Goal: Task Accomplishment & Management: Manage account settings

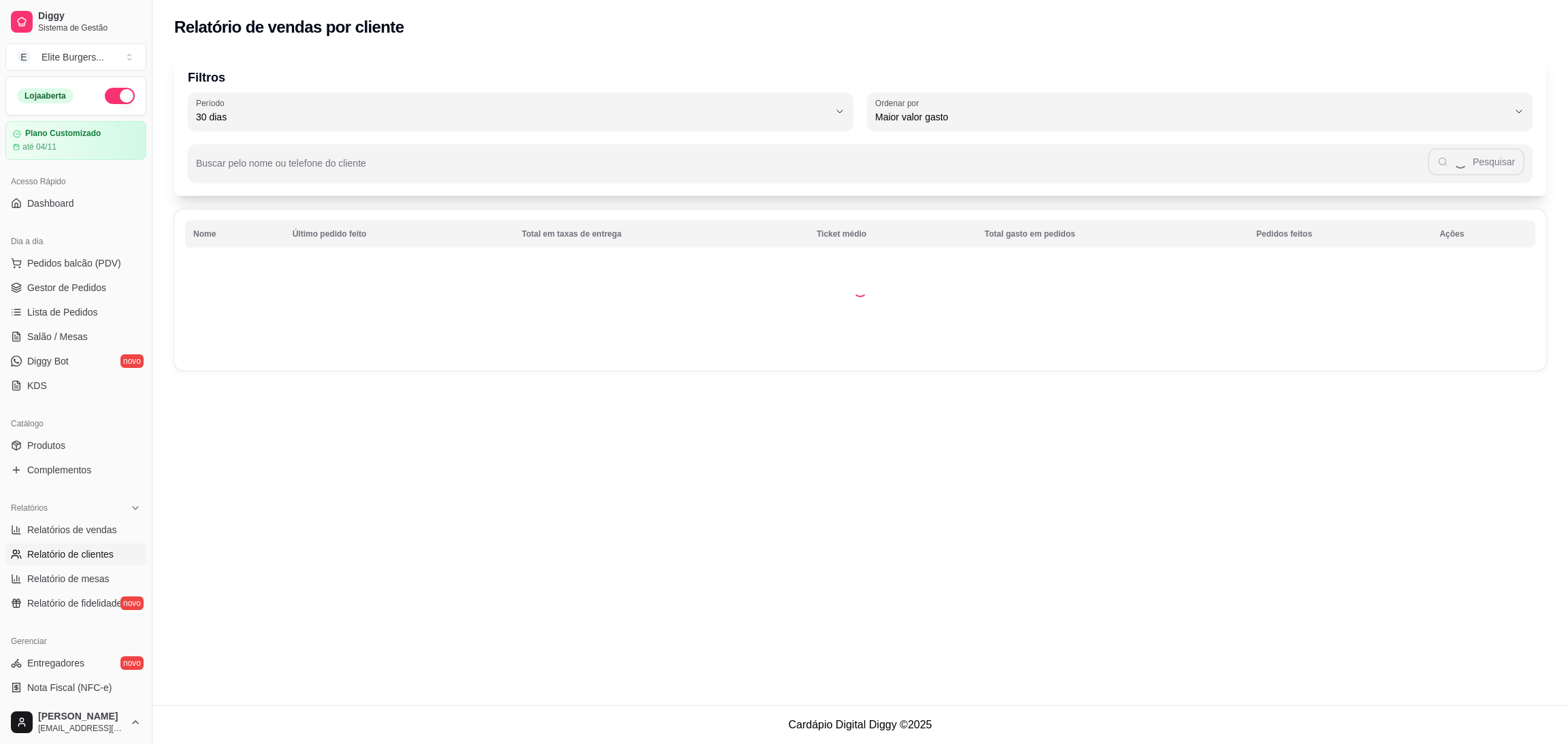
select select "30"
select select "HIGHEST_TOTAL_SPENT_WITH_ORDERS"
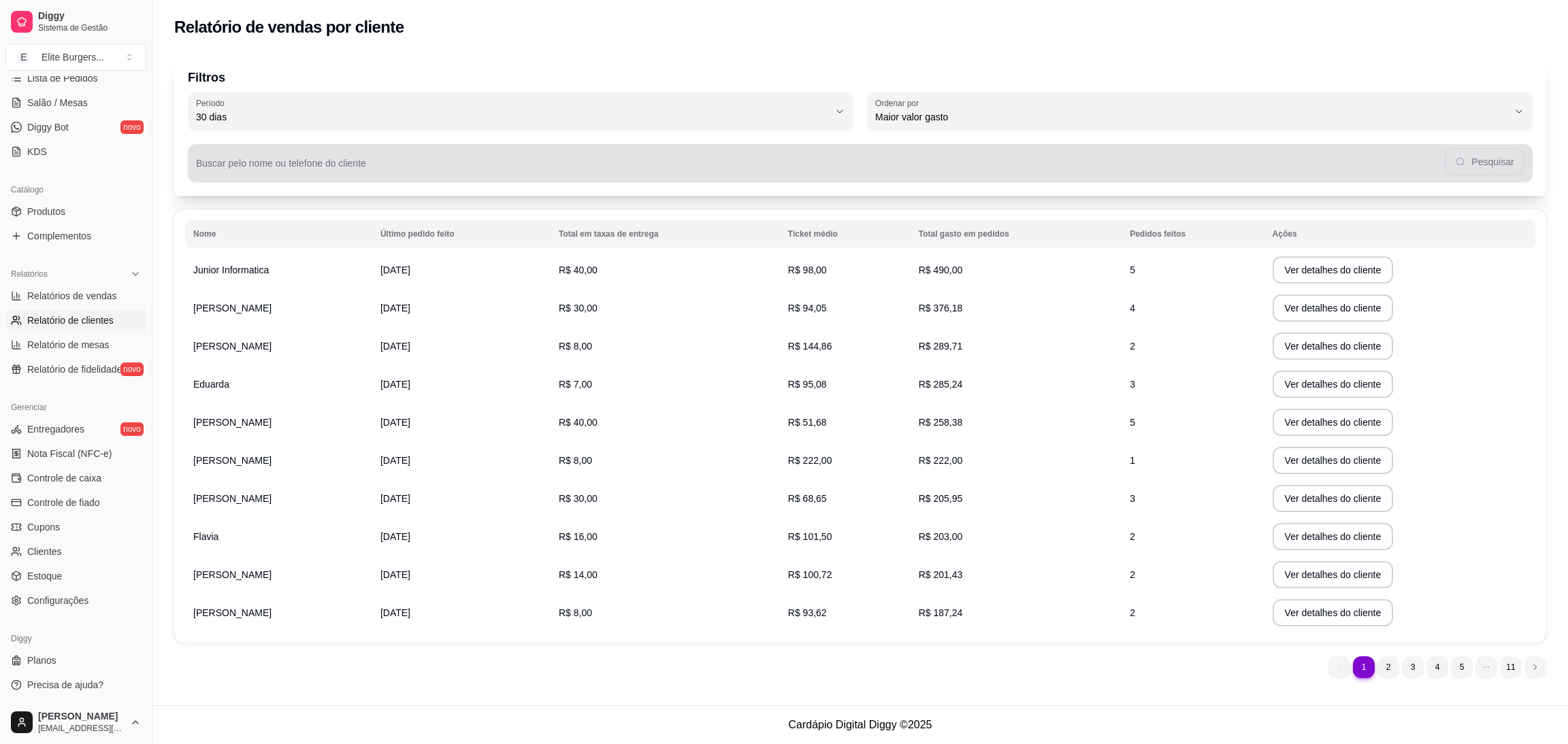
click at [394, 152] on div "Pesquisar" at bounding box center [860, 163] width 1328 height 27
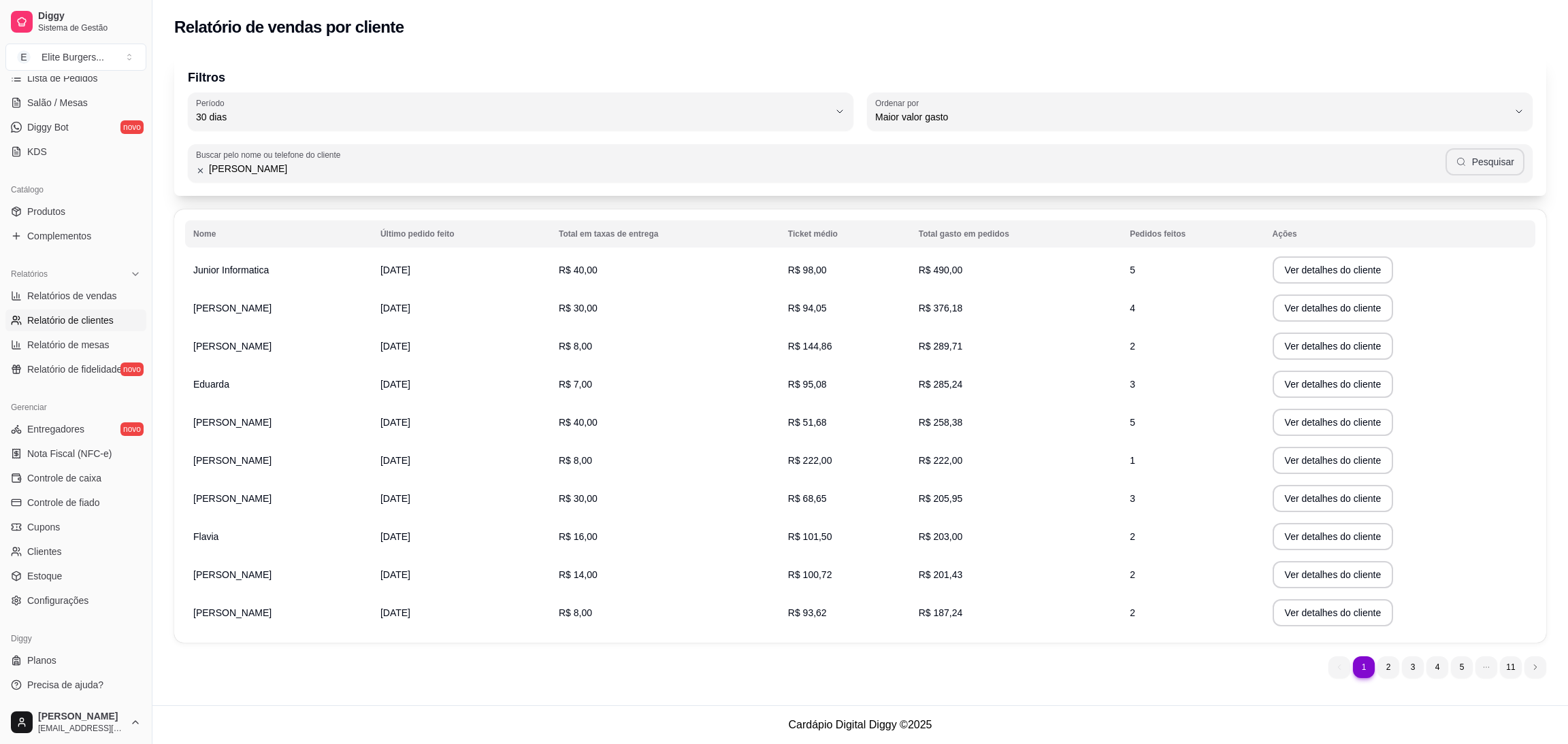
type input "[PERSON_NAME]"
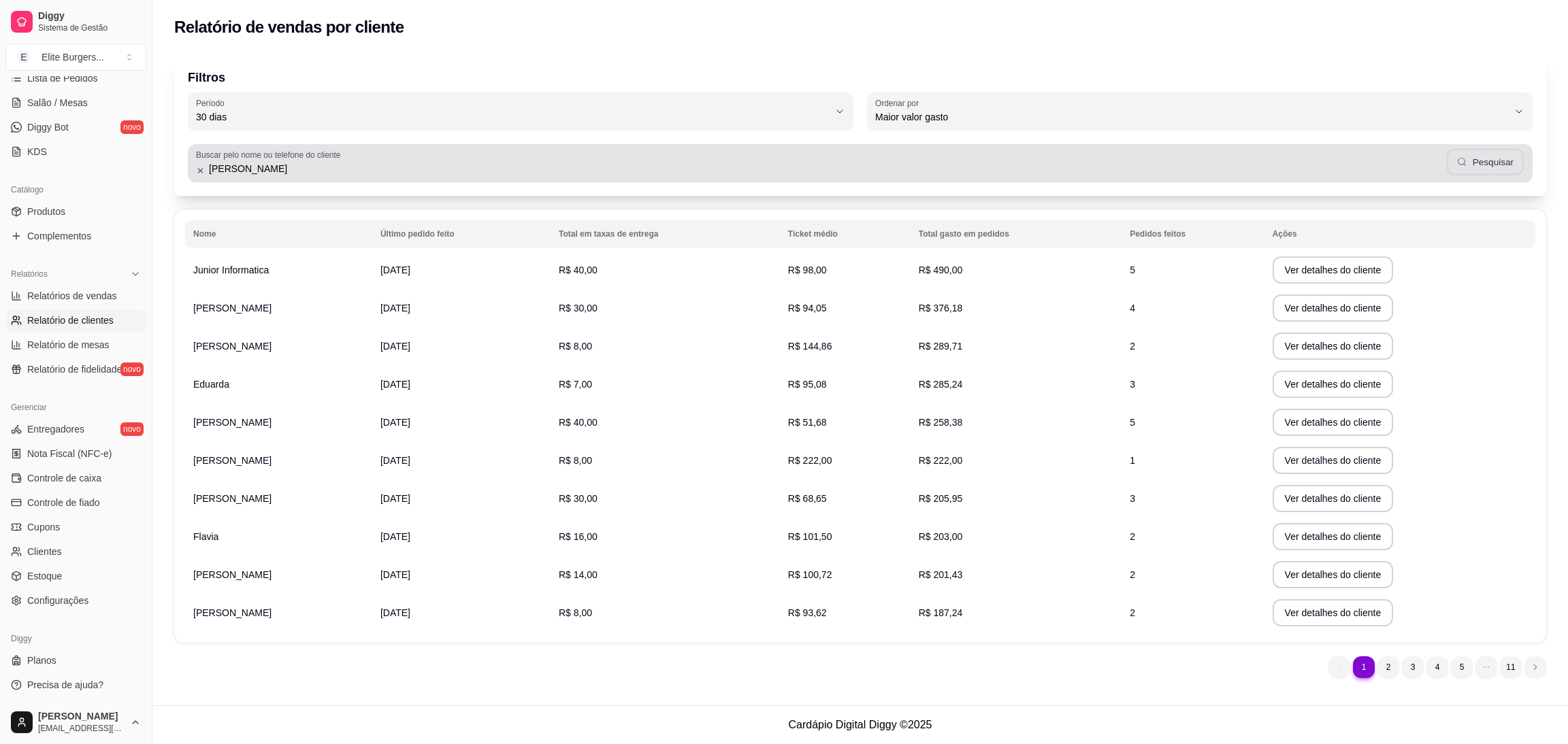
click at [1476, 165] on button "Pesquisar" at bounding box center [1484, 162] width 77 height 26
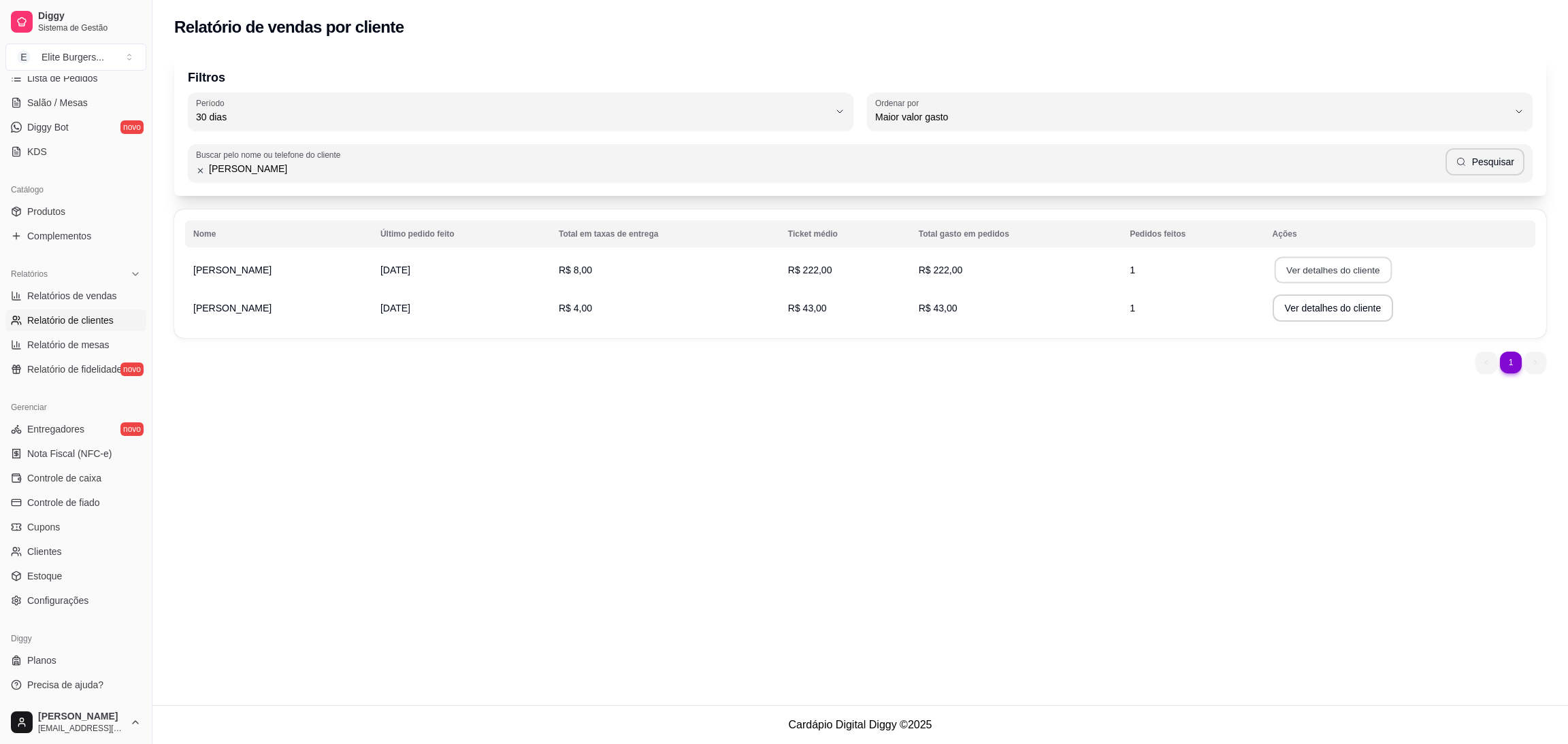
click at [1296, 266] on button "Ver detalhes do cliente" at bounding box center [1332, 270] width 117 height 26
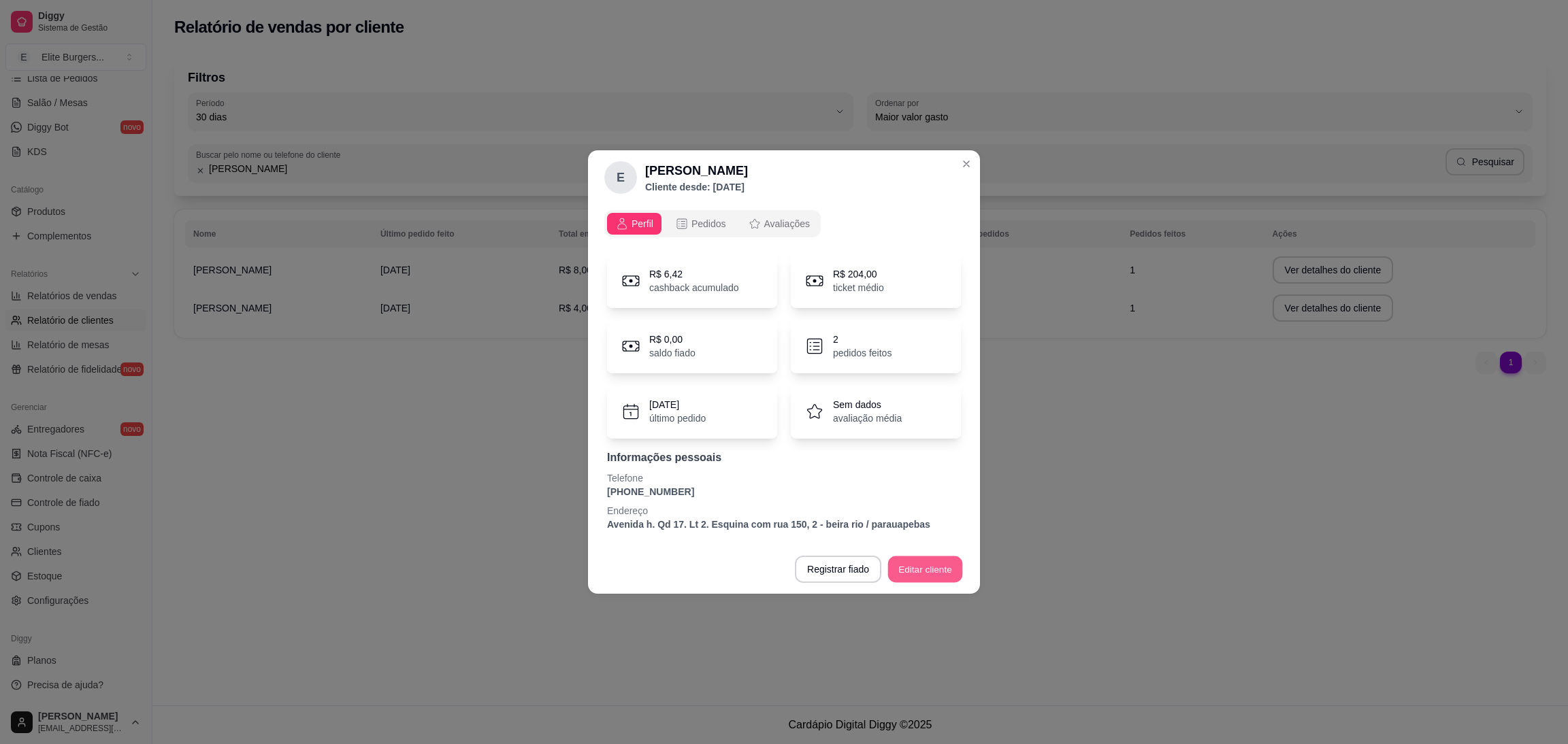
click at [937, 563] on button "Editar cliente" at bounding box center [925, 569] width 75 height 26
drag, startPoint x: 679, startPoint y: 492, endPoint x: 603, endPoint y: 492, distance: 76.0
click at [603, 492] on div "Perfil Pedidos Avaliações R$ 6,42 cashback acumulado R$ 204,00 ticket médio R$ …" at bounding box center [784, 375] width 392 height 340
copy p "[PHONE_NUMBER]"
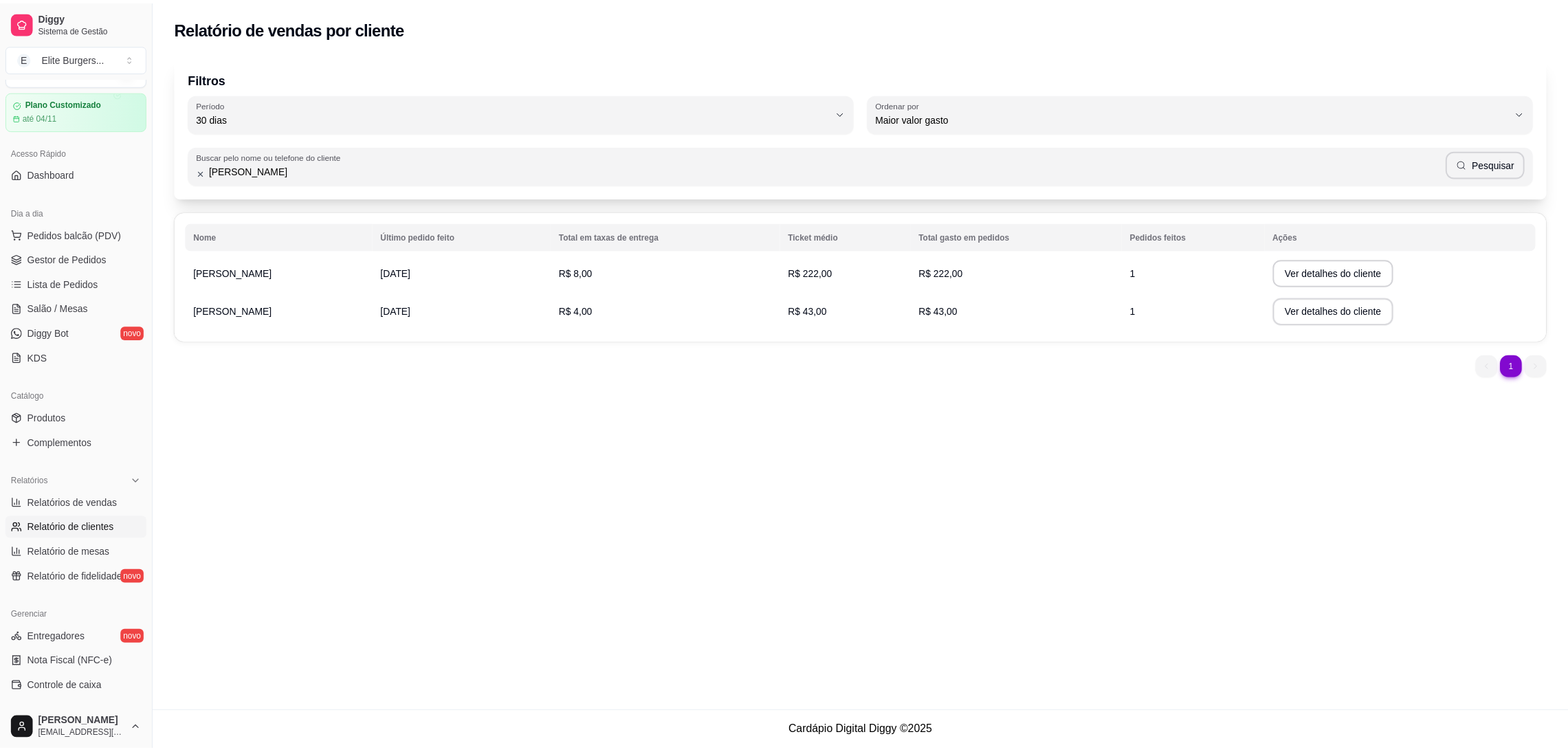
scroll to position [3, 0]
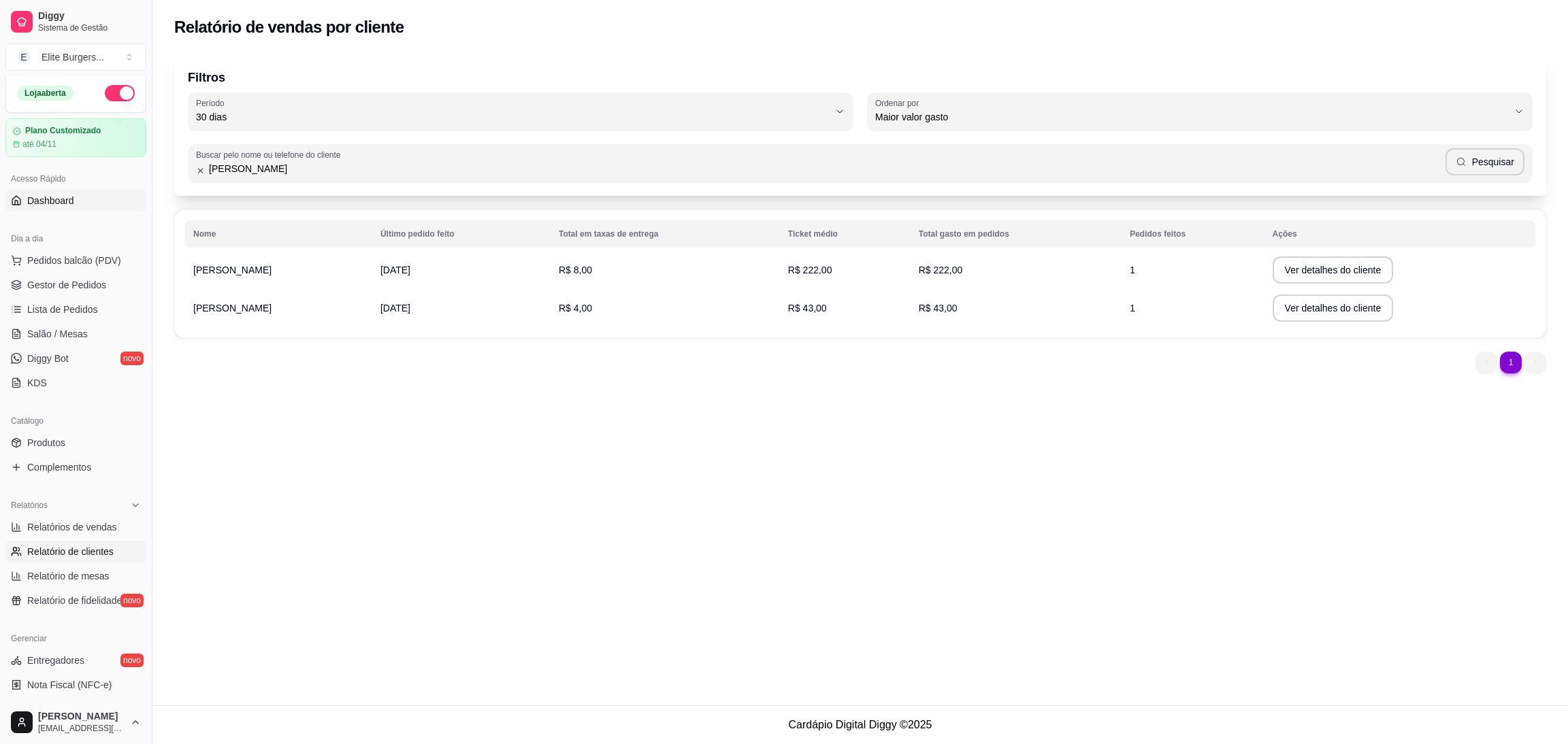
click at [85, 208] on link "Dashboard" at bounding box center [75, 200] width 141 height 22
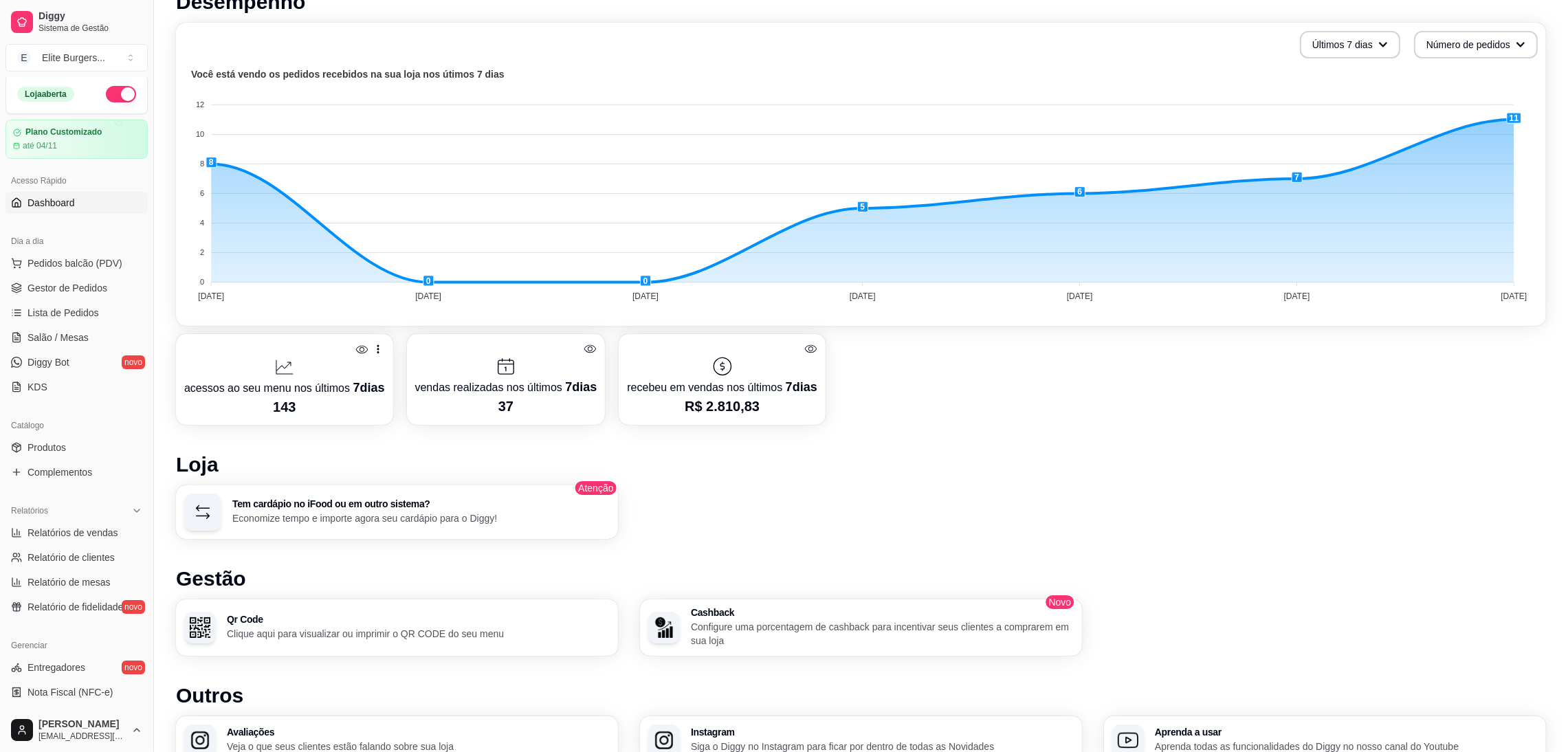
scroll to position [451, 0]
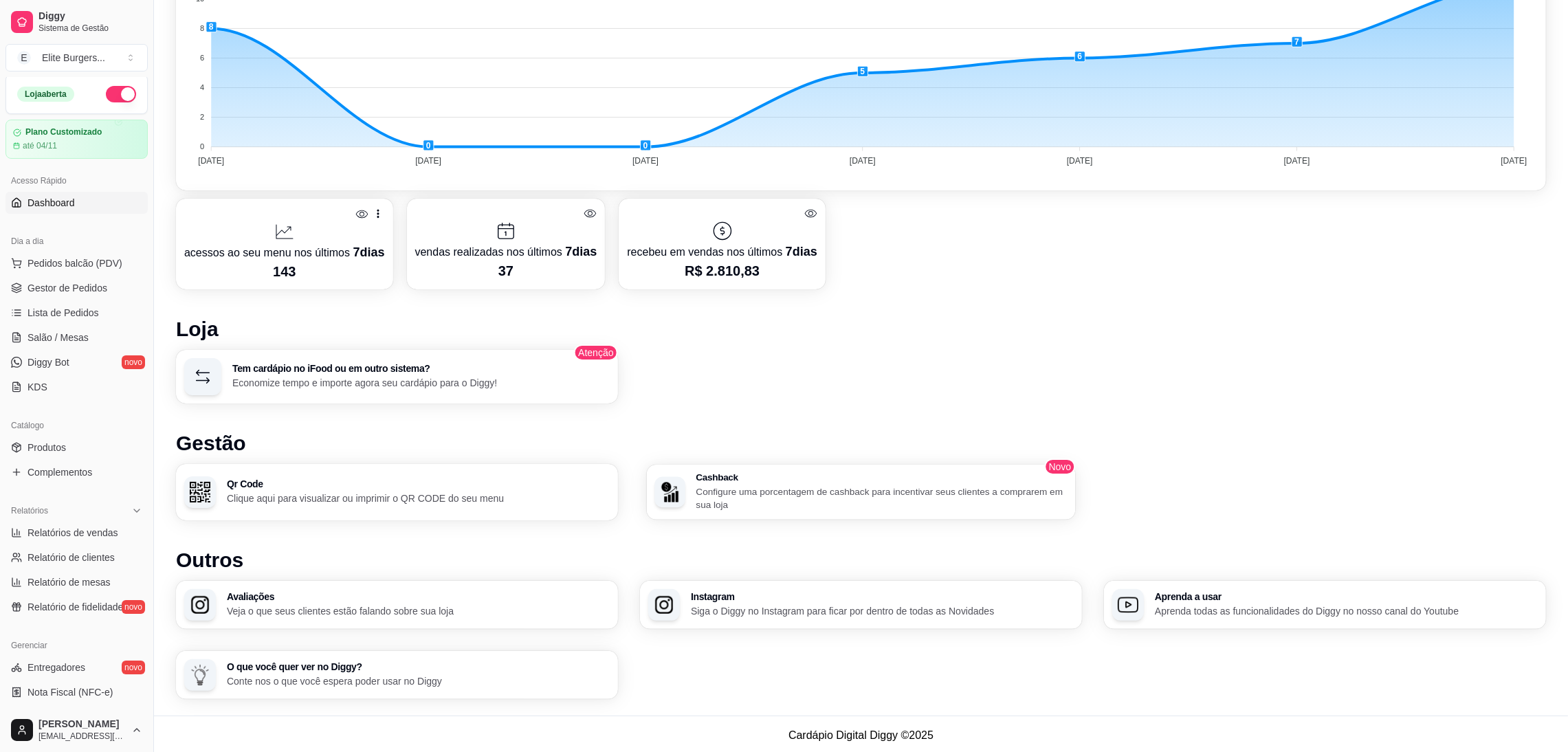
click at [862, 485] on p "Configure uma porcentagem de cashback para incentivar seus clientes a comprarem…" at bounding box center [881, 498] width 371 height 27
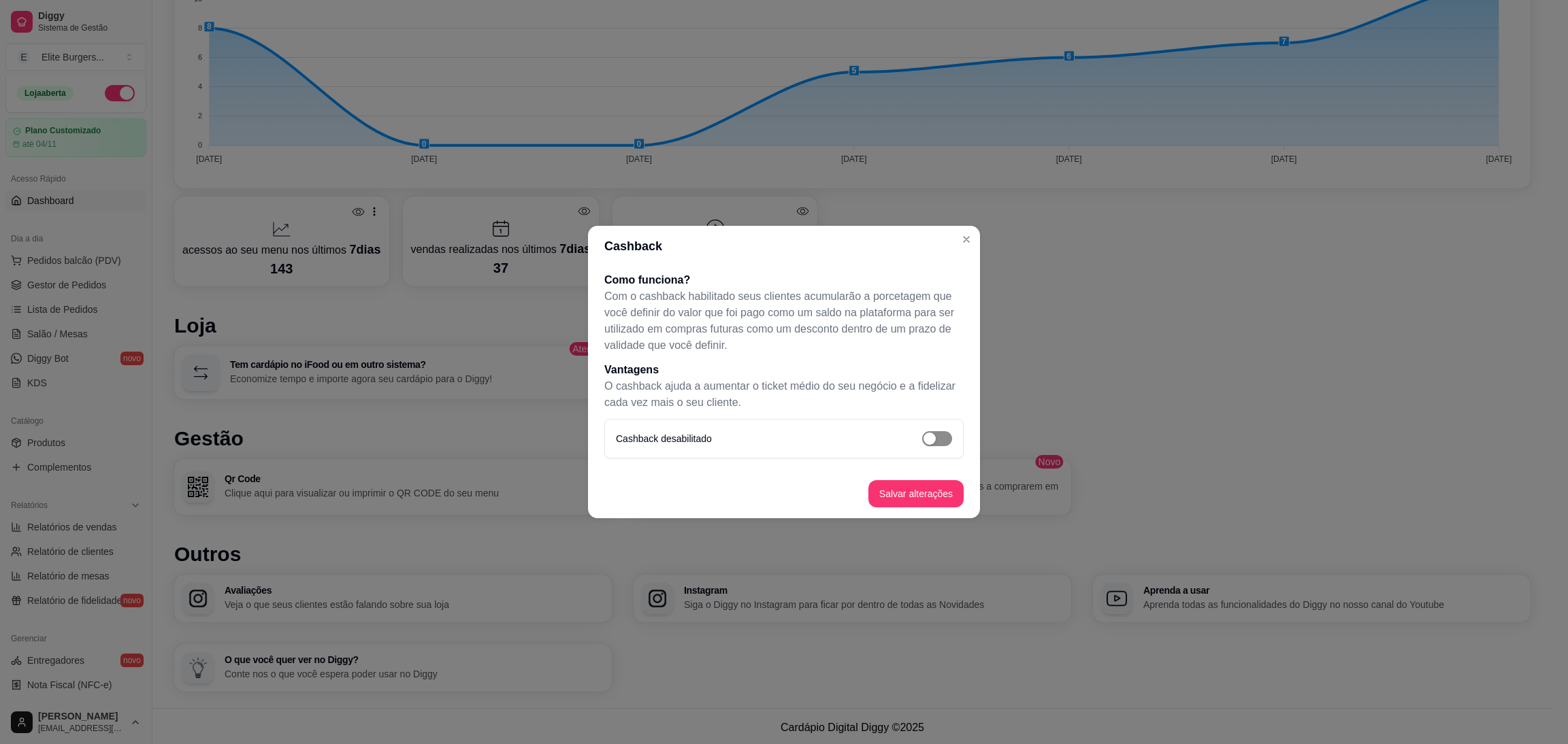
click at [931, 433] on div "button" at bounding box center [930, 438] width 12 height 12
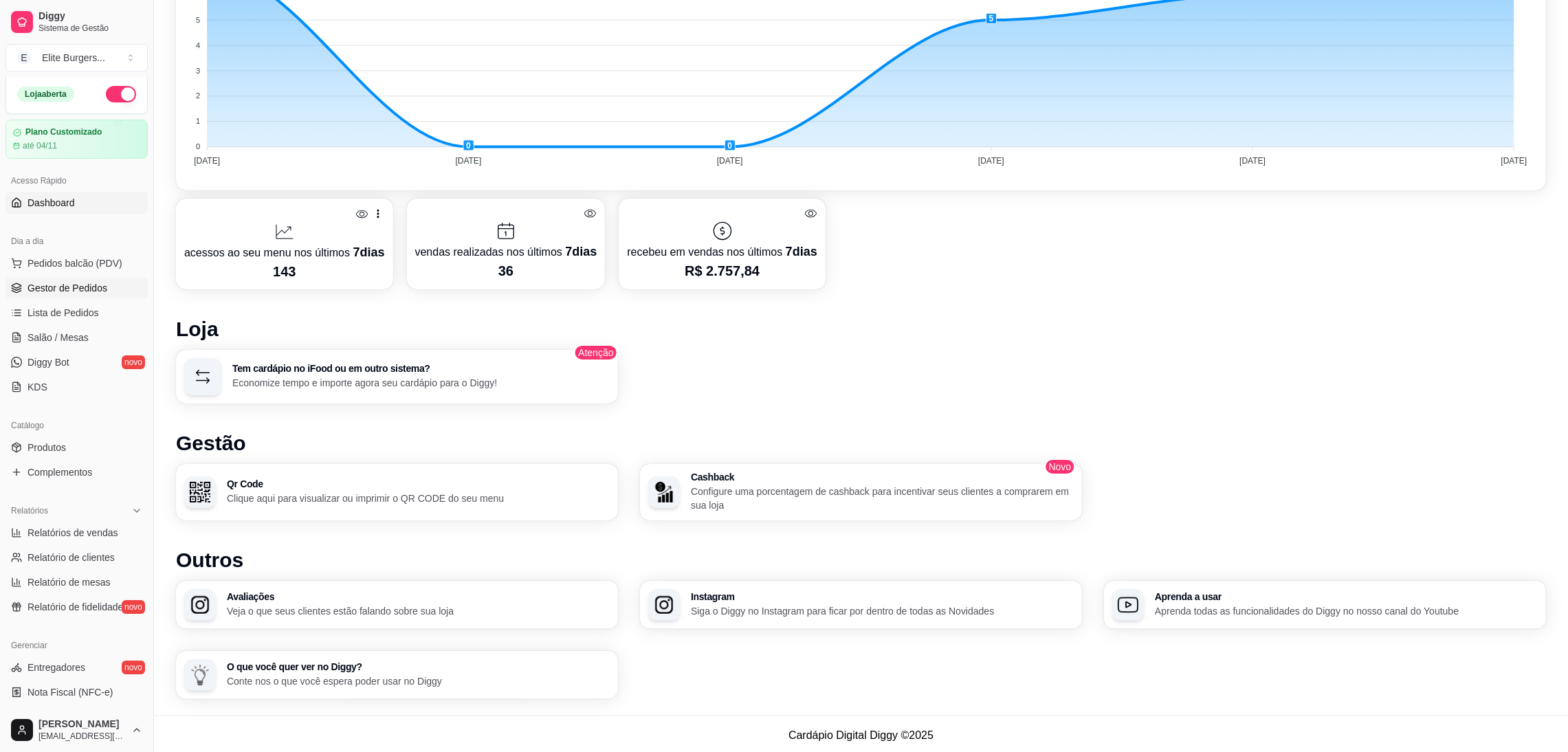
click at [90, 295] on link "Gestor de Pedidos" at bounding box center [76, 288] width 142 height 22
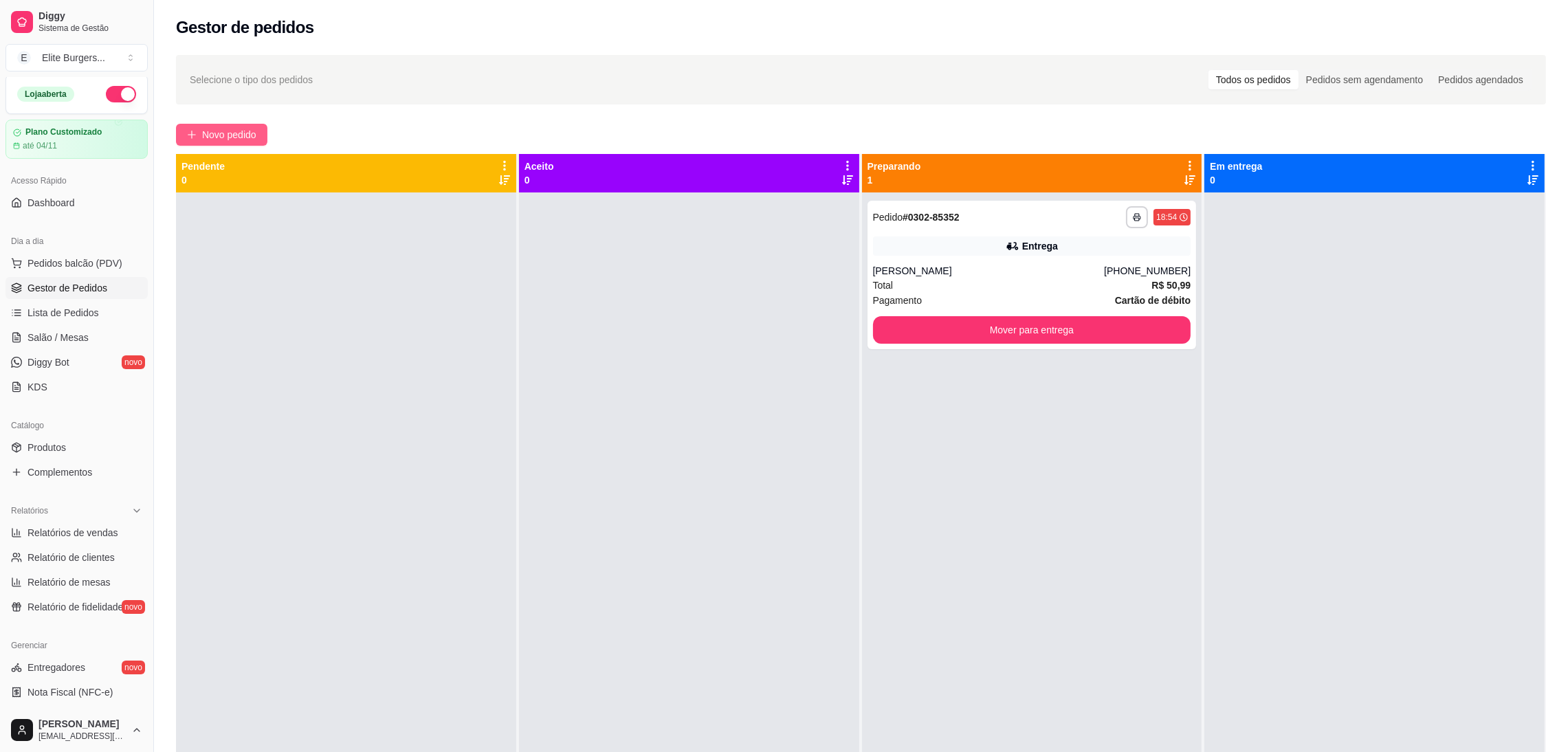
click at [199, 132] on button "Novo pedido" at bounding box center [221, 135] width 91 height 22
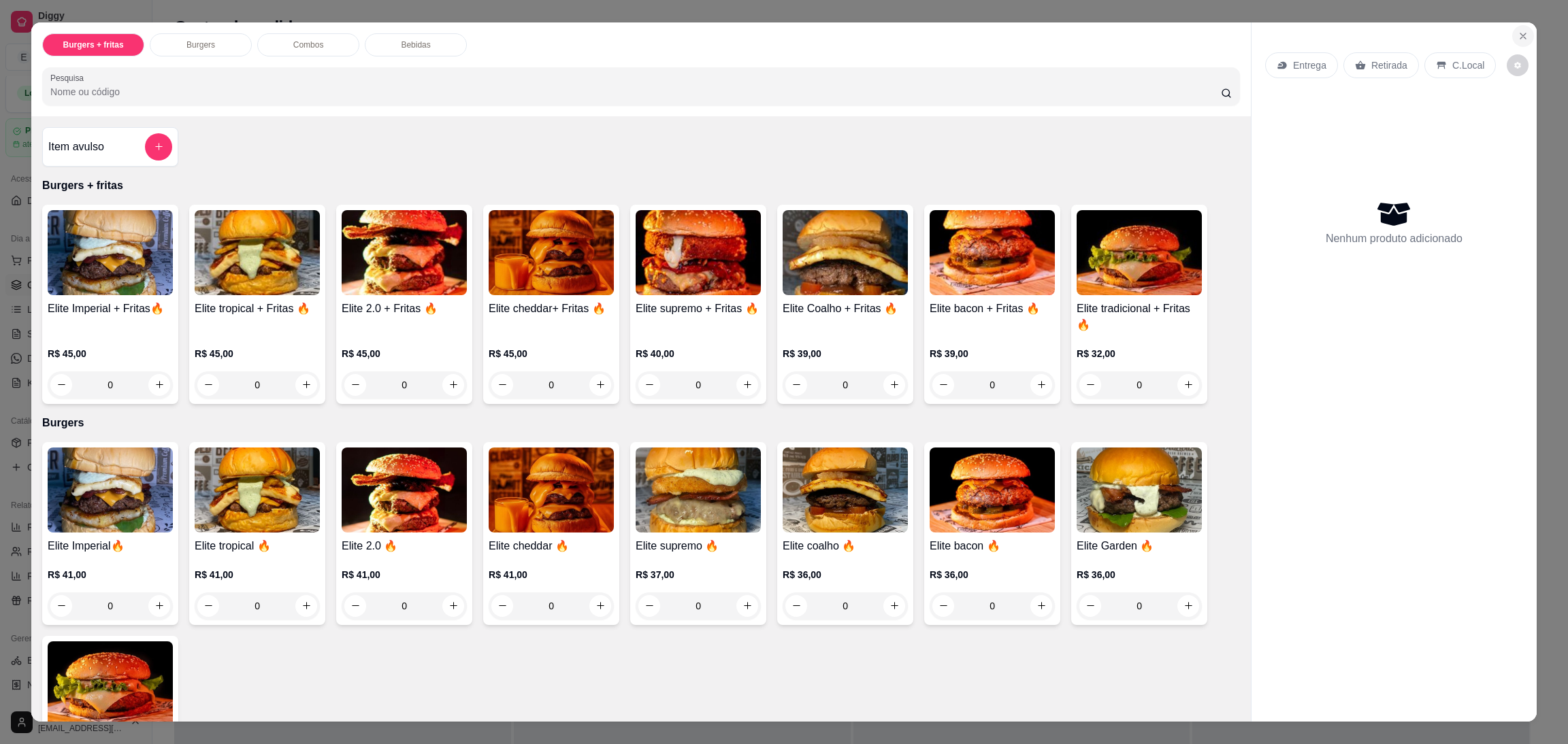
click at [1521, 33] on icon "Close" at bounding box center [1523, 35] width 5 height 5
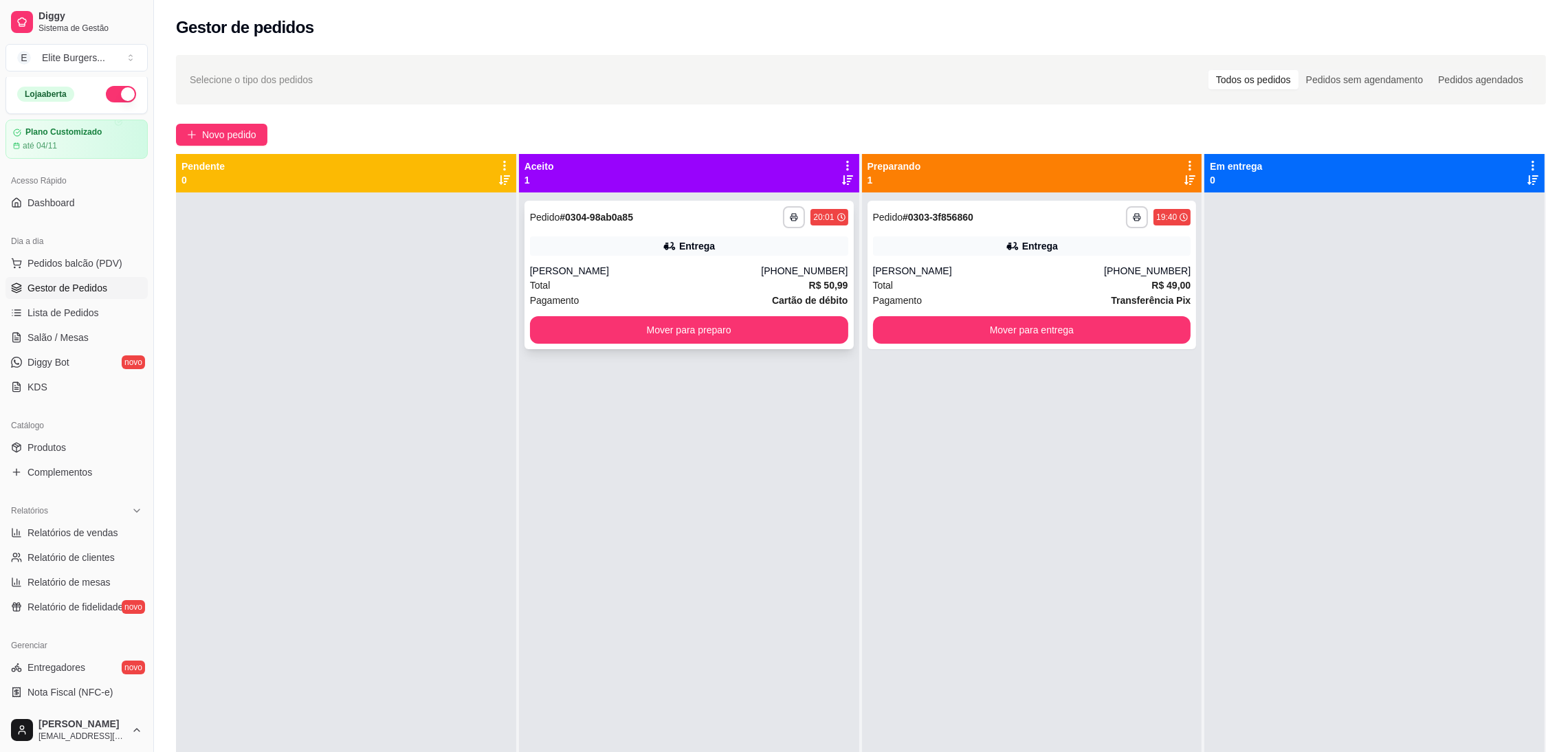
click at [626, 264] on div "[PERSON_NAME]" at bounding box center [645, 271] width 231 height 14
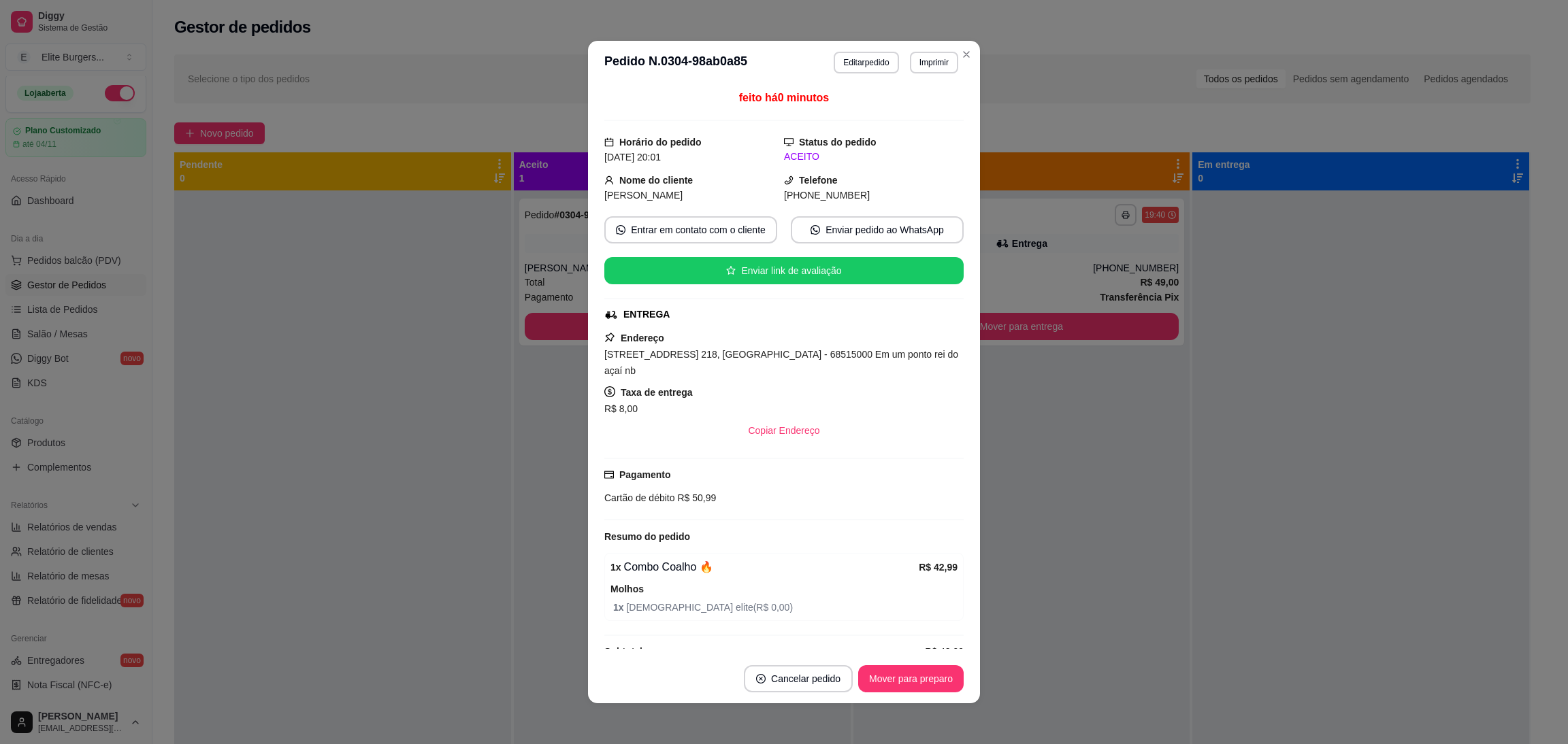
scroll to position [26, 0]
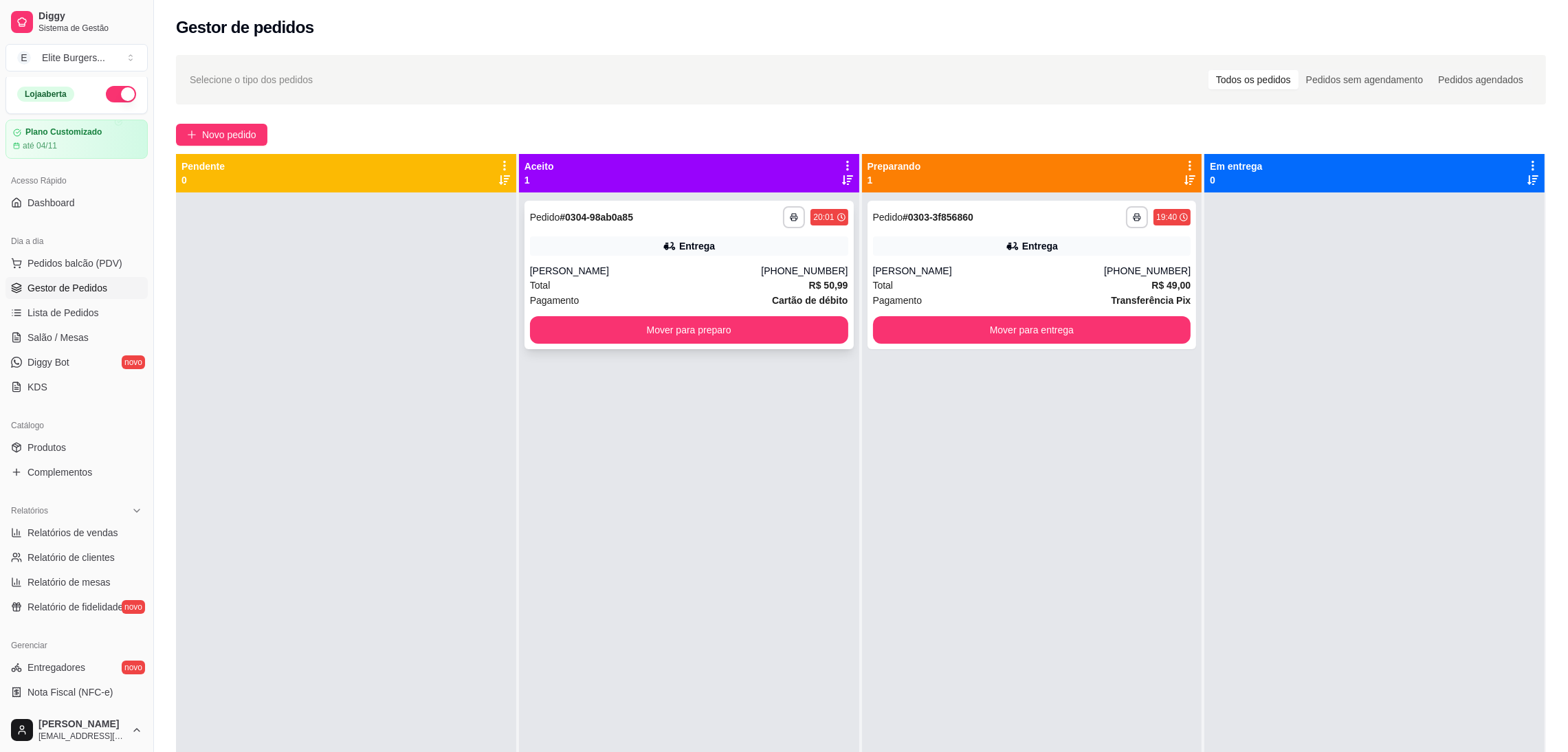
click at [715, 314] on div "**********" at bounding box center [689, 275] width 330 height 148
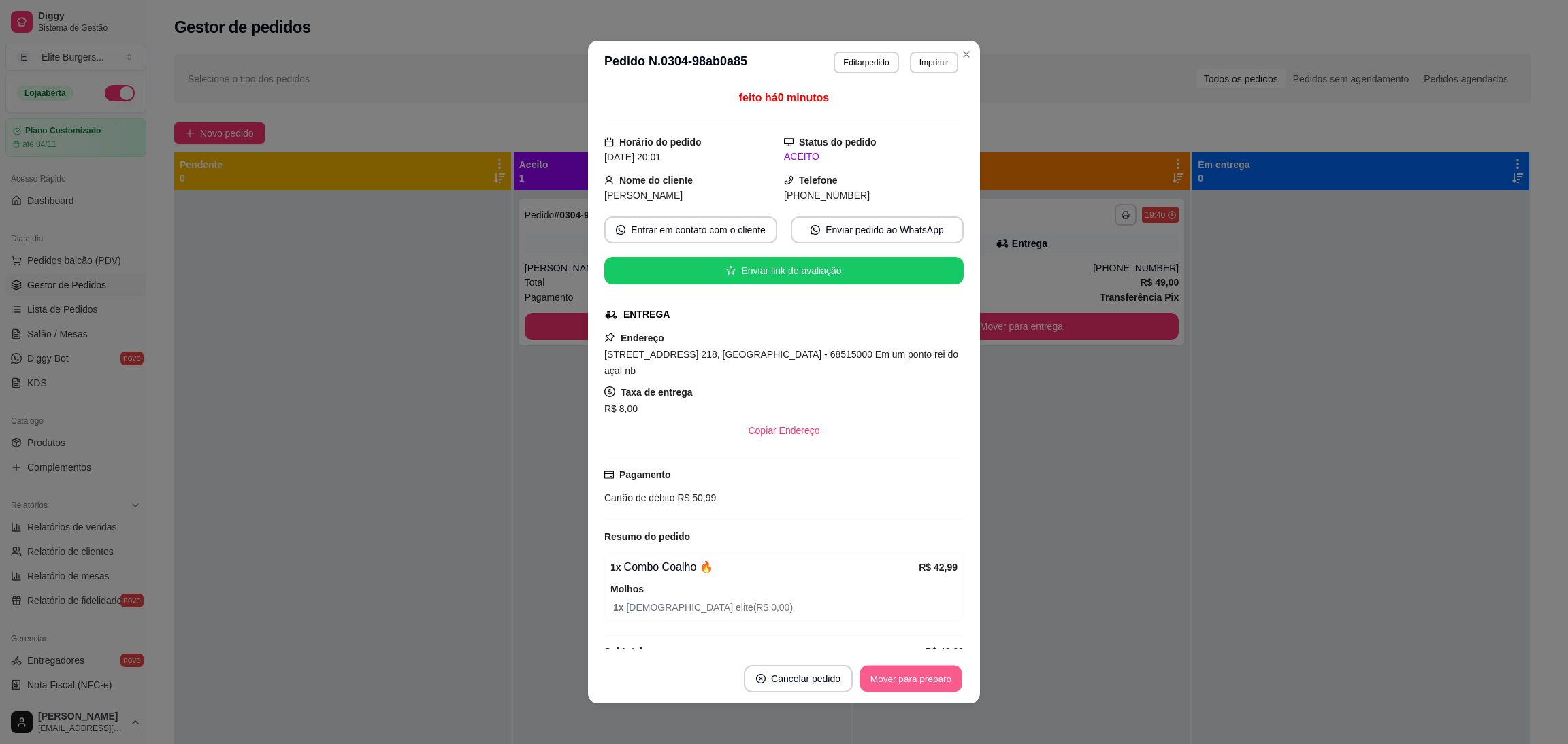
click at [880, 670] on button "Mover para preparo" at bounding box center [910, 678] width 102 height 26
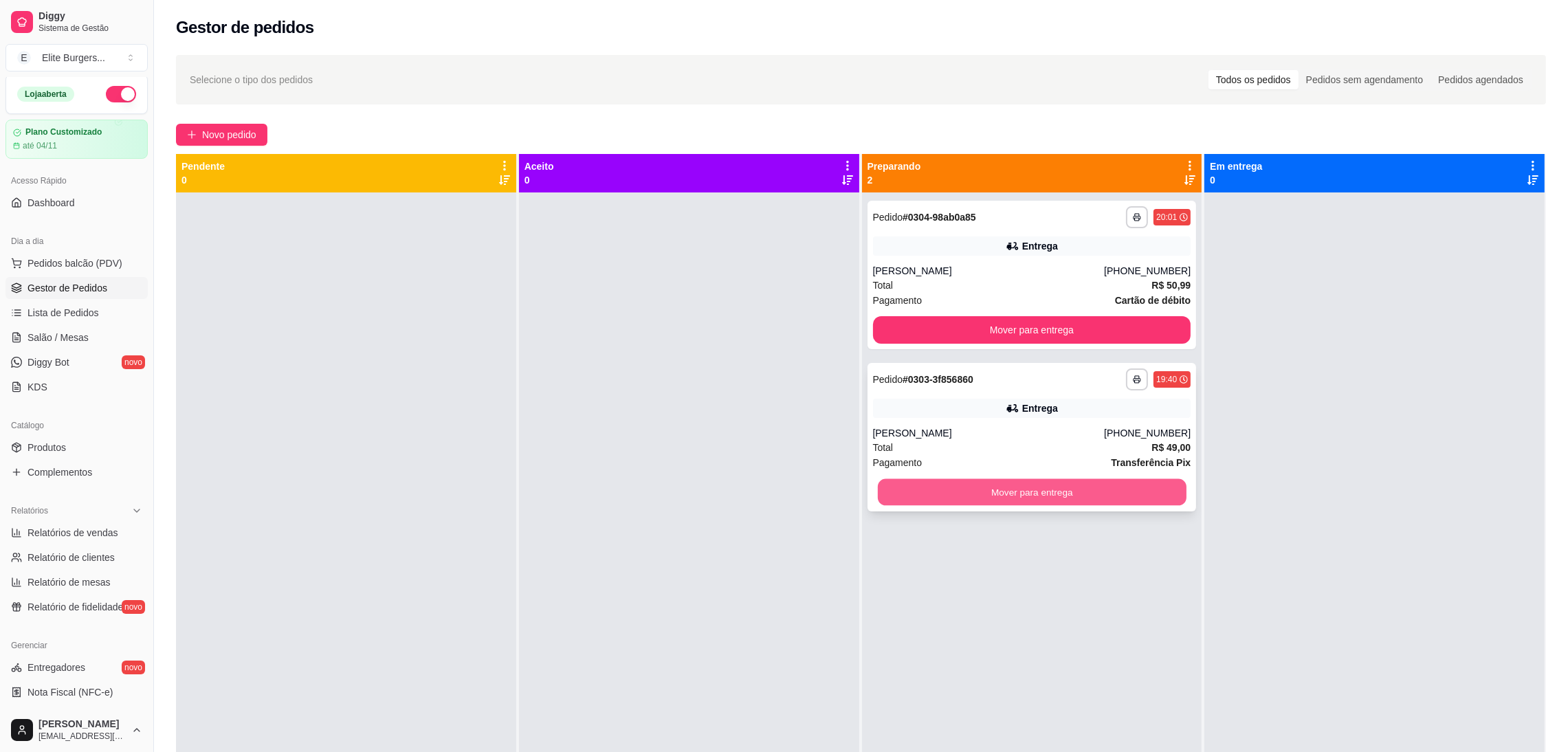
click at [1000, 501] on button "Mover para entrega" at bounding box center [1032, 492] width 309 height 27
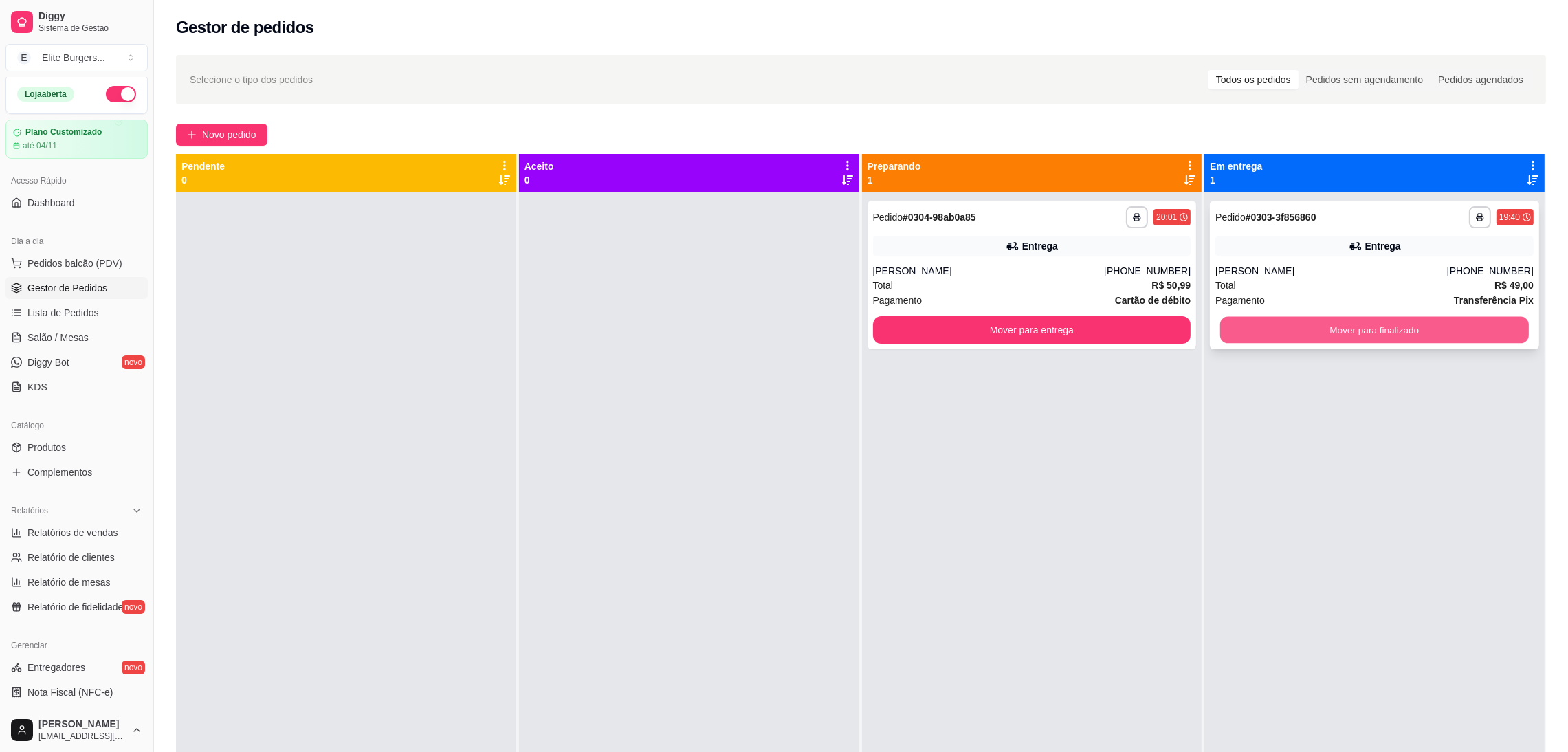
click at [1324, 331] on button "Mover para finalizado" at bounding box center [1375, 330] width 309 height 27
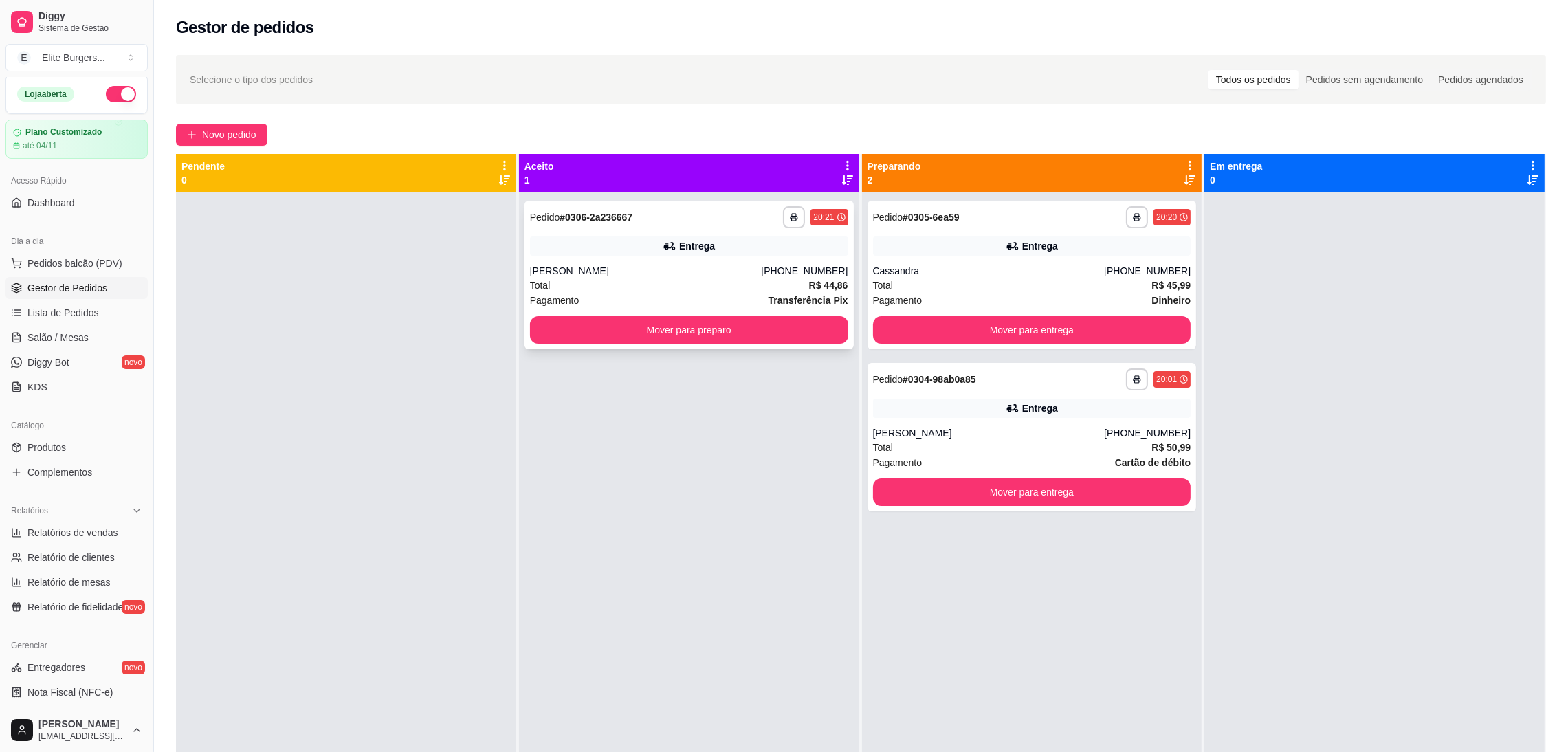
click at [694, 247] on div "Entrega" at bounding box center [696, 246] width 36 height 14
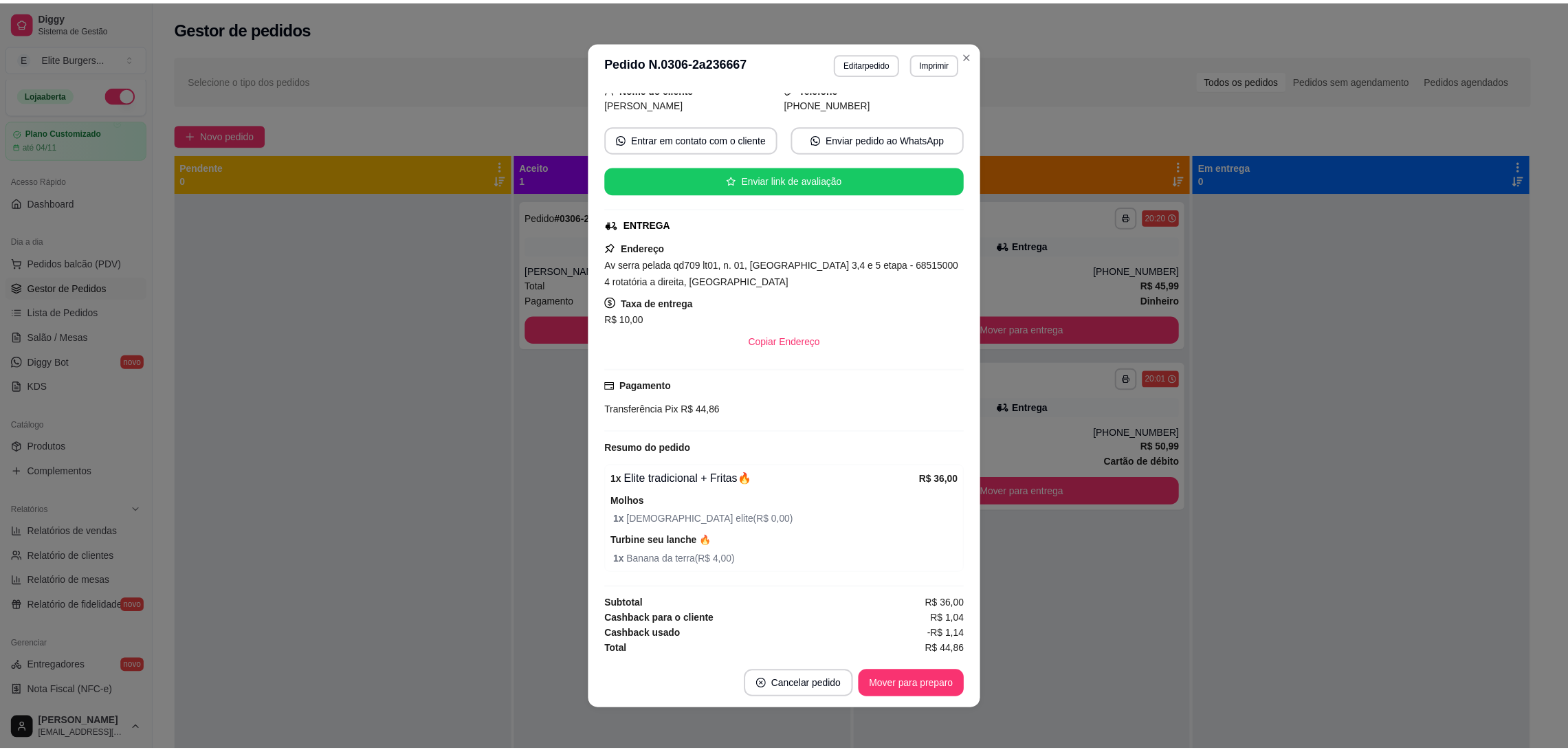
scroll to position [97, 0]
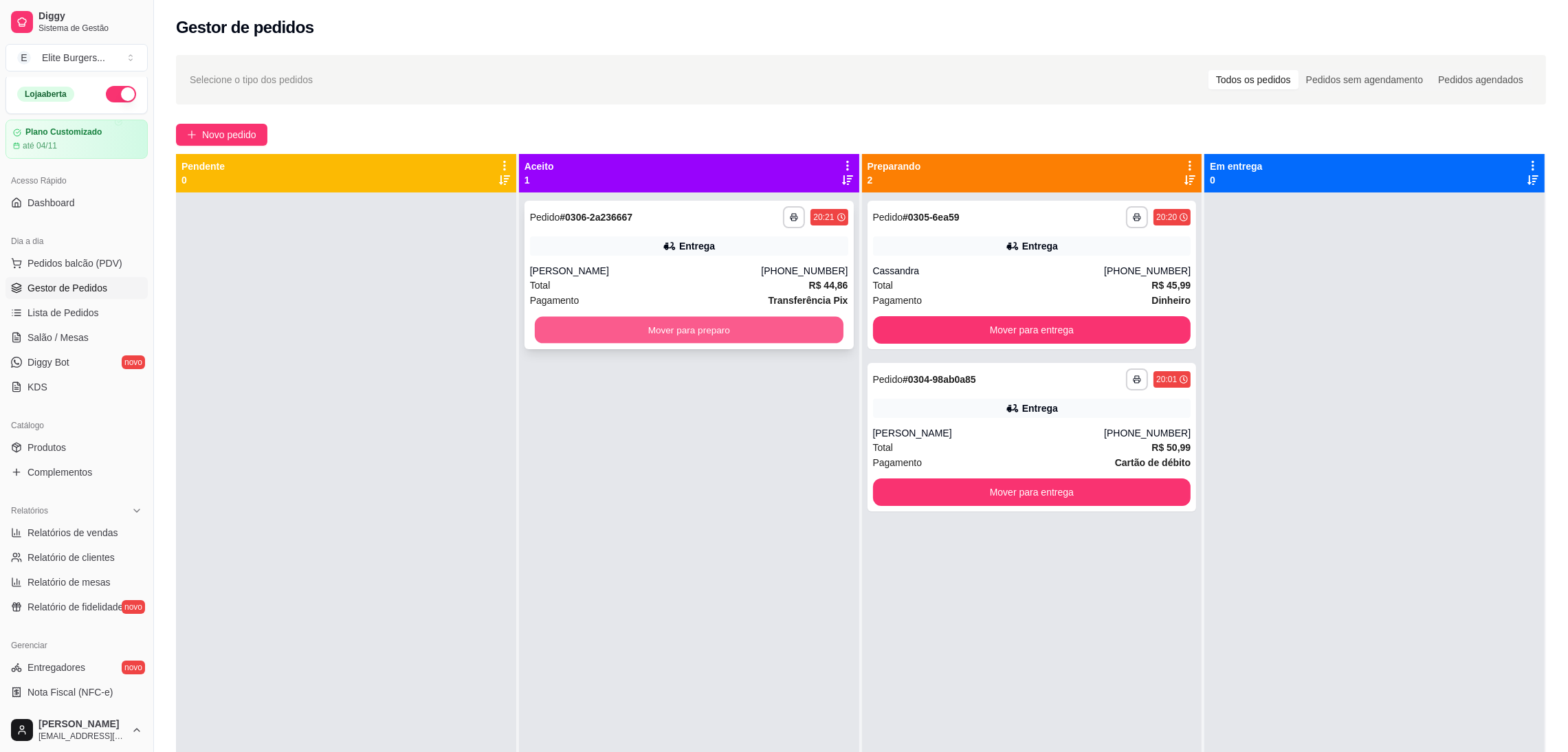
click at [690, 328] on button "Mover para preparo" at bounding box center [690, 330] width 309 height 27
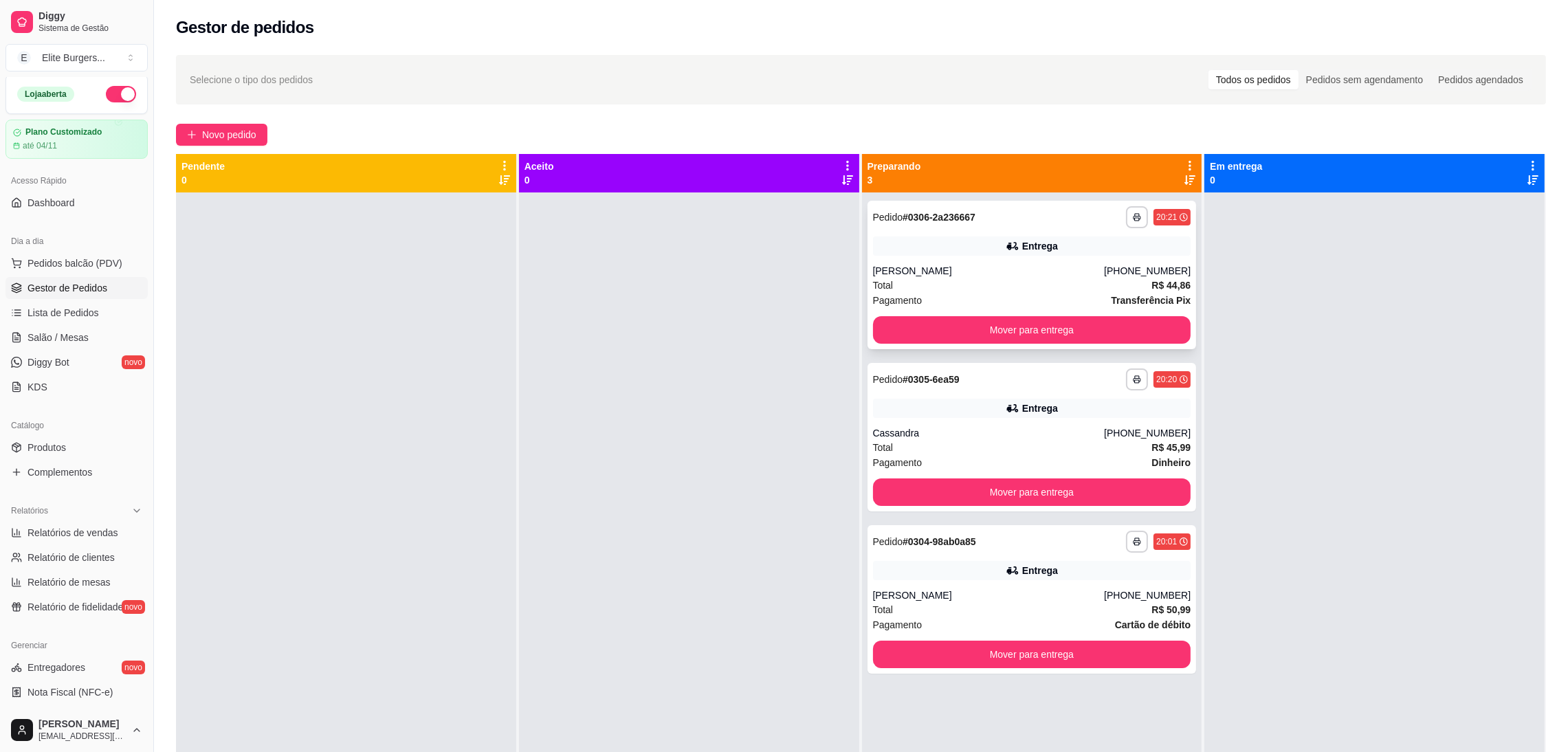
click at [967, 277] on div "[PERSON_NAME]" at bounding box center [989, 271] width 231 height 14
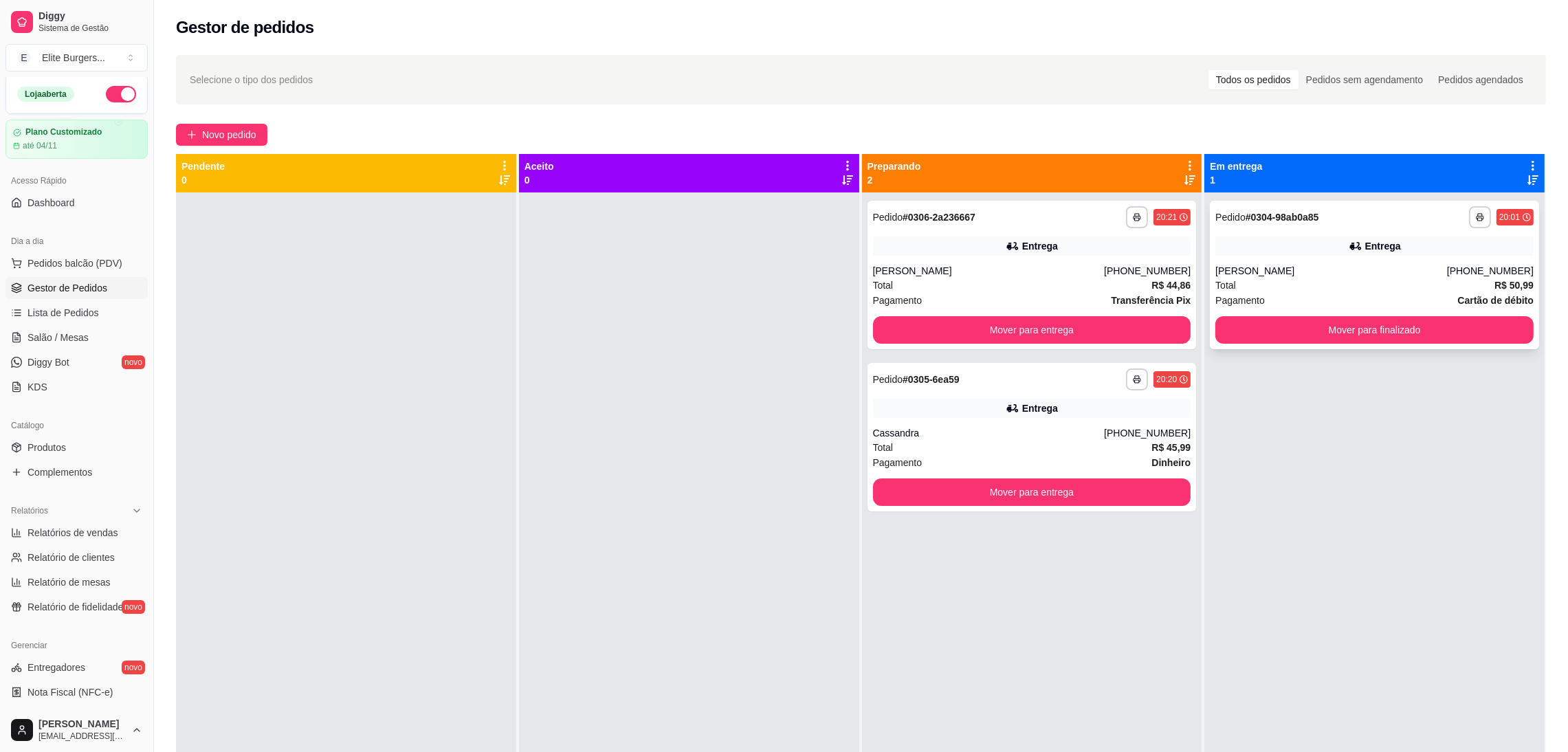
click at [1338, 224] on div "**********" at bounding box center [1375, 217] width 318 height 22
click at [1393, 323] on button "Mover para finalizado" at bounding box center [1375, 330] width 309 height 27
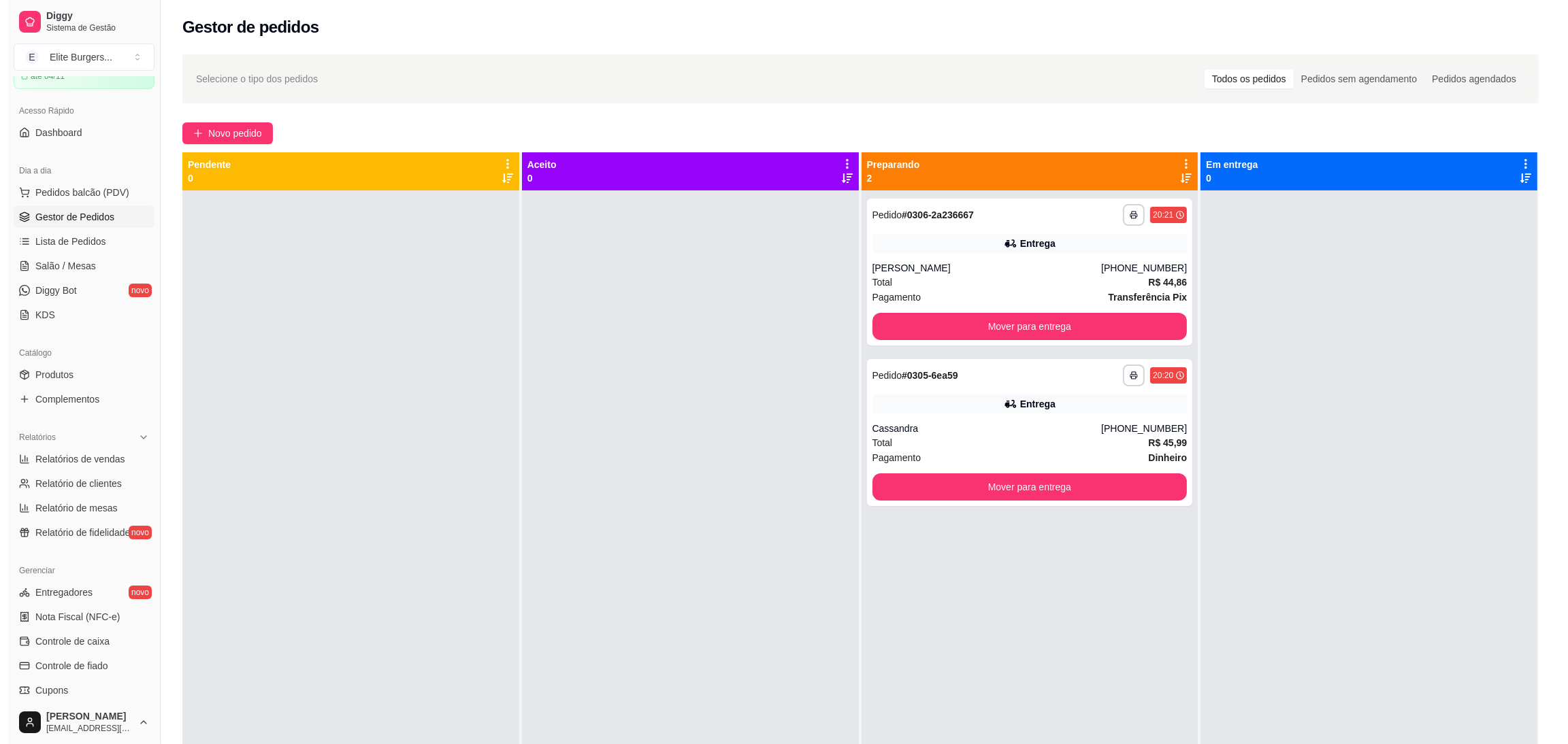
scroll to position [0, 0]
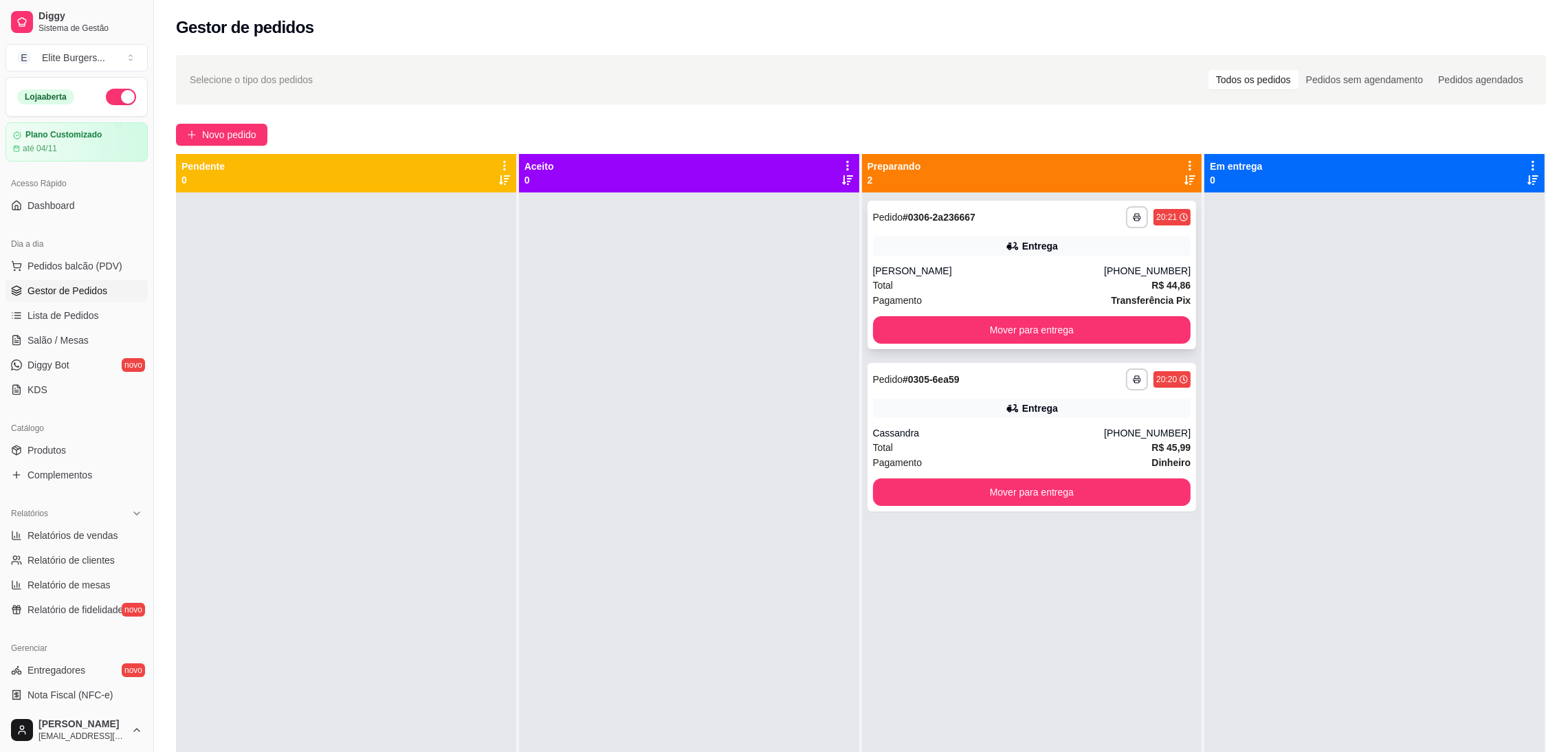
click at [1034, 264] on div "[PERSON_NAME]" at bounding box center [989, 271] width 231 height 14
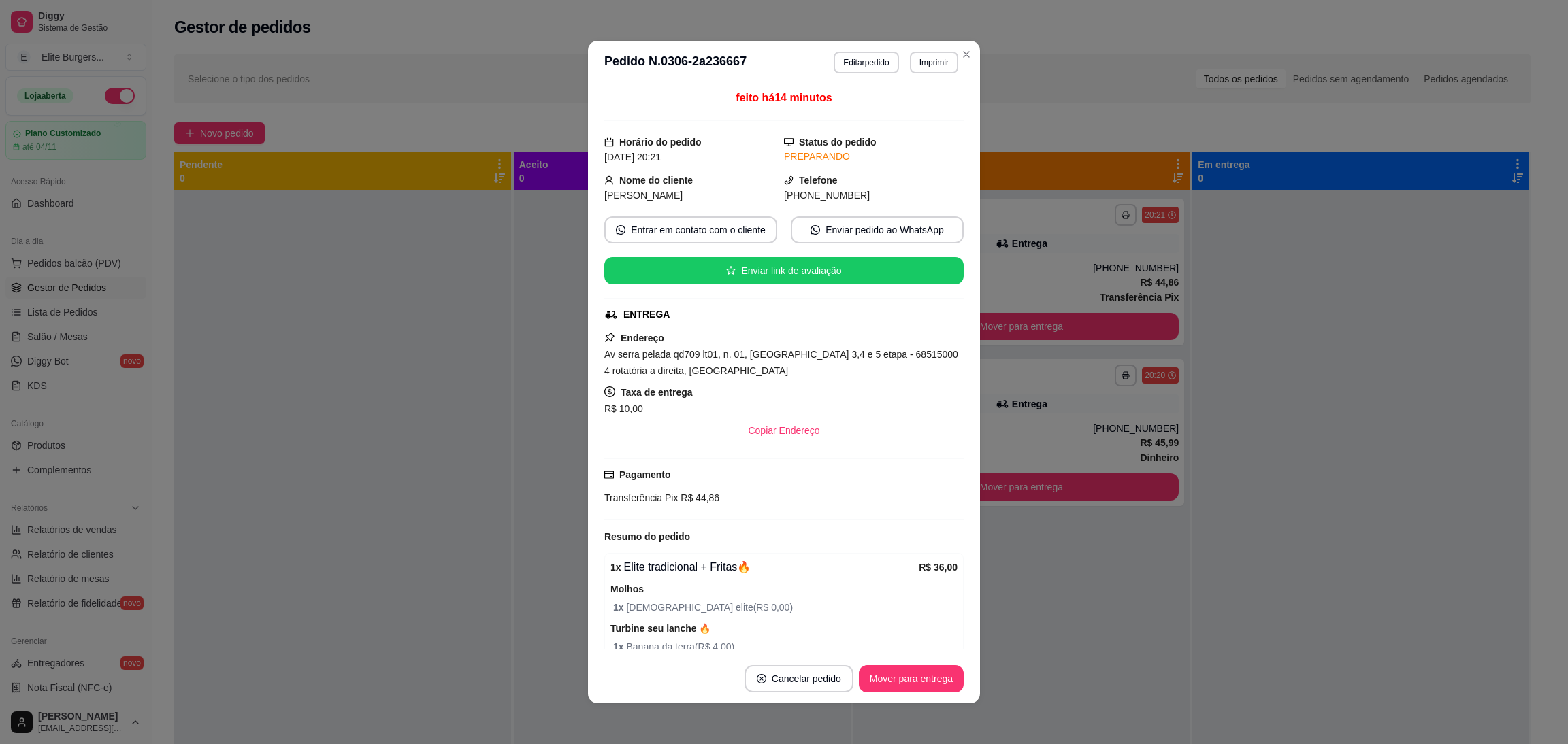
scroll to position [96, 0]
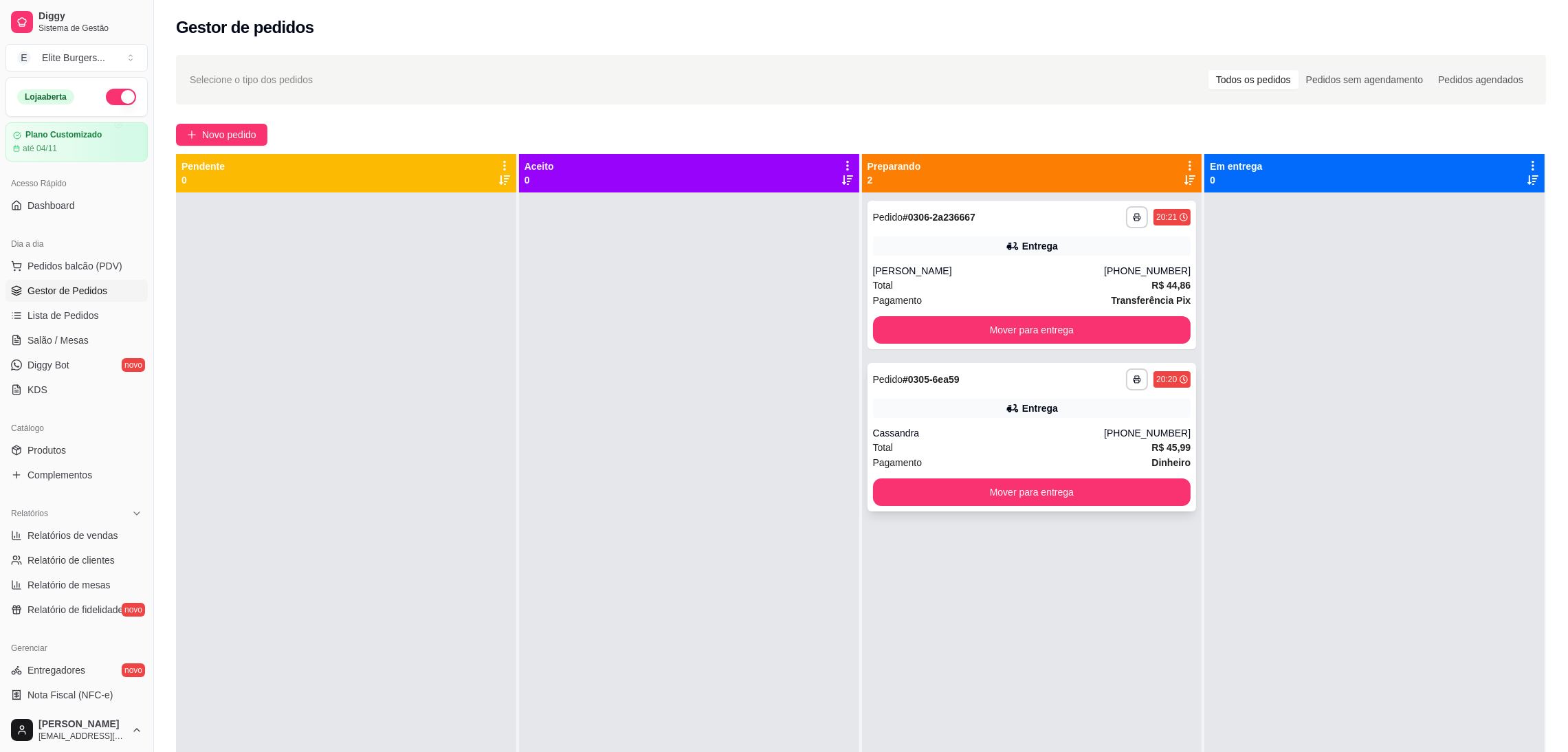
click at [1054, 427] on div "Cassandra" at bounding box center [989, 433] width 231 height 14
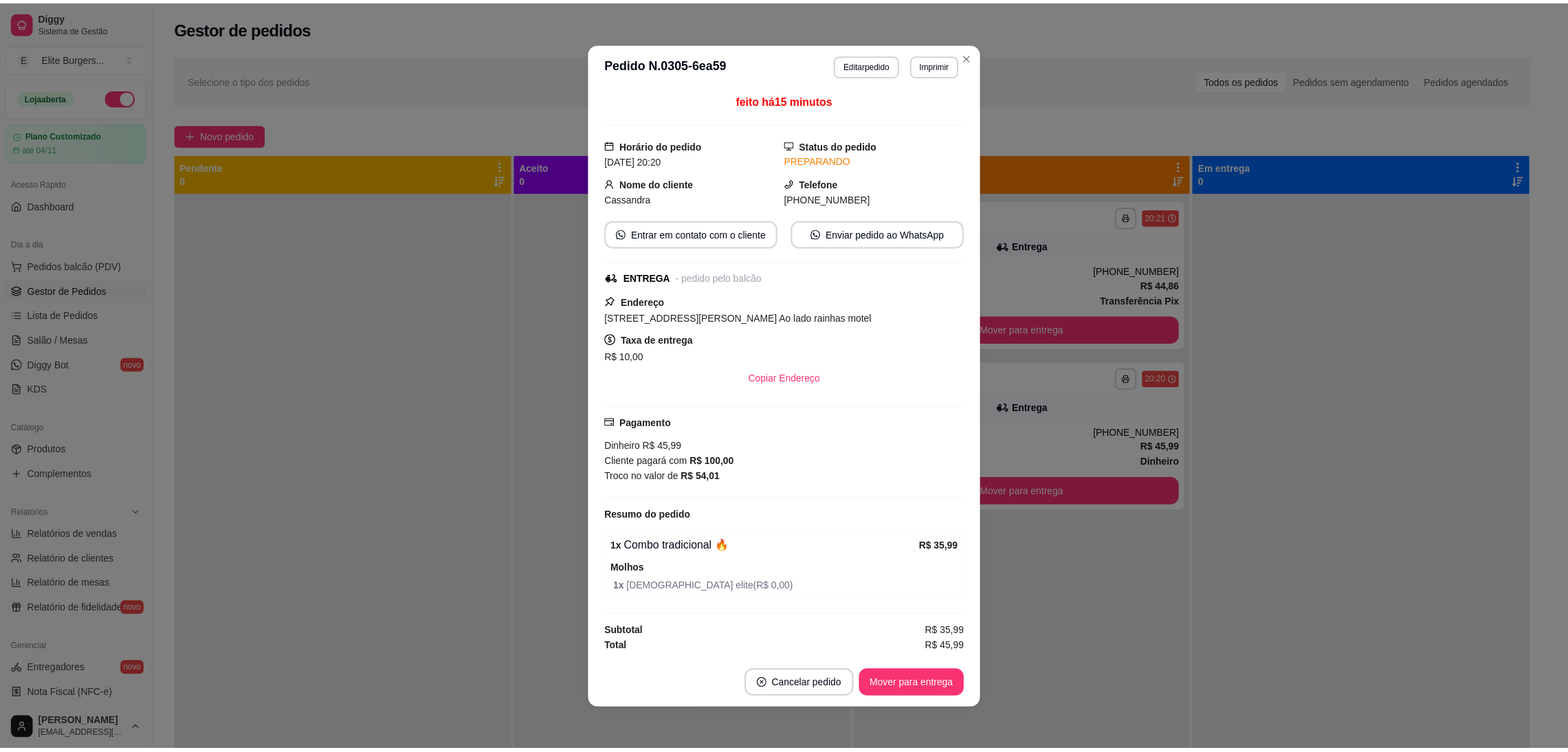
scroll to position [18, 0]
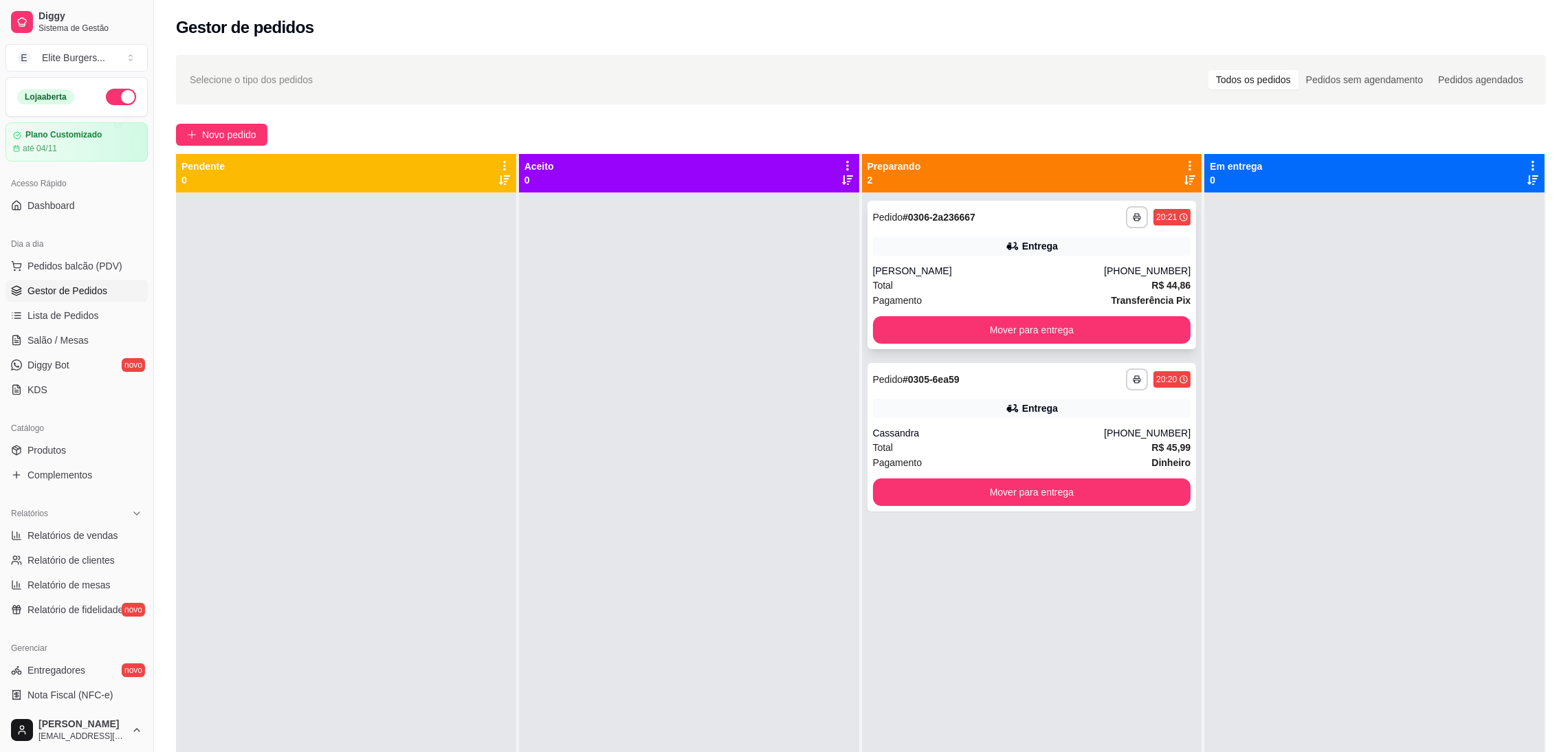
click at [956, 231] on div "**********" at bounding box center [1032, 275] width 330 height 148
click at [992, 409] on div "Entrega" at bounding box center [1032, 408] width 318 height 19
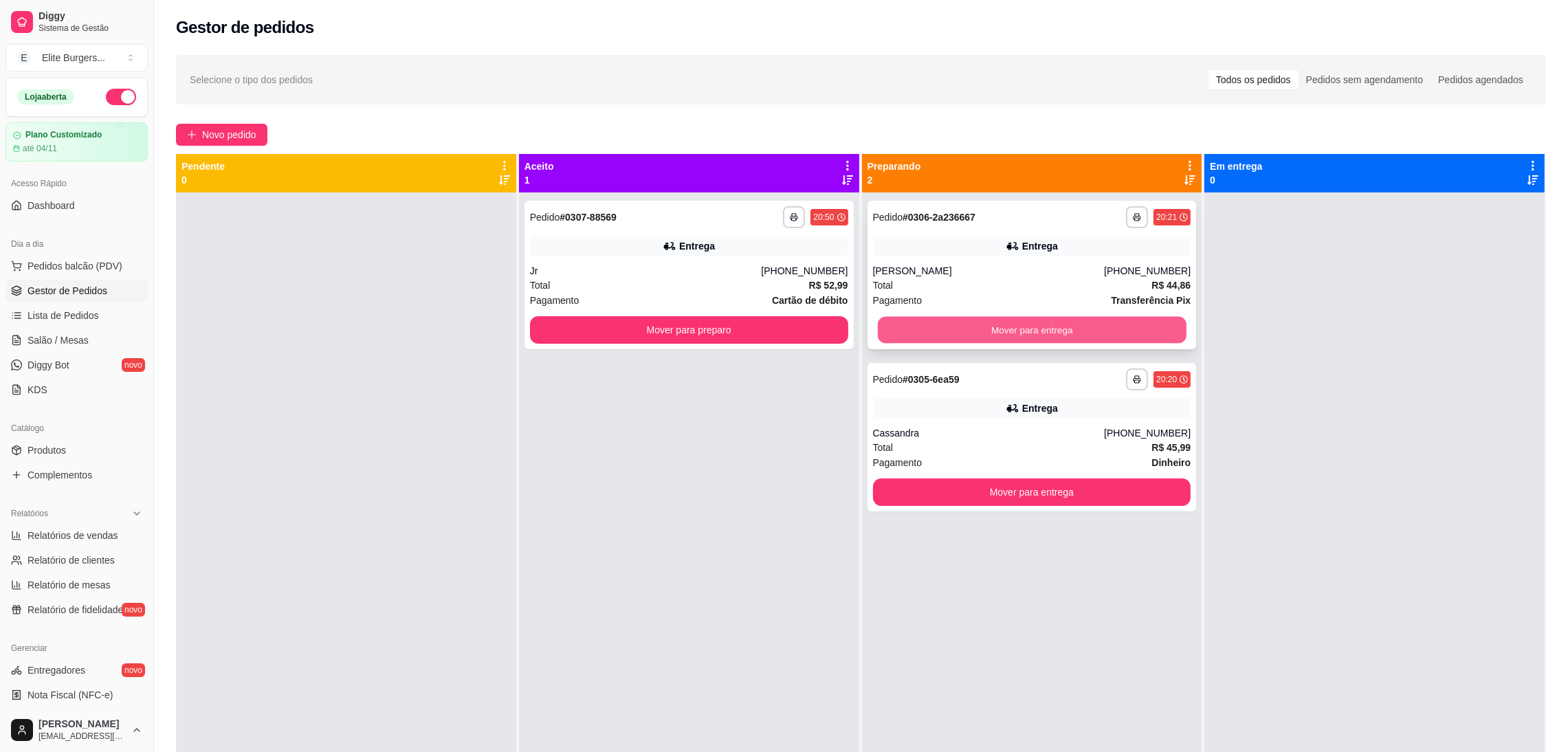
click at [1123, 330] on button "Mover para entrega" at bounding box center [1032, 330] width 309 height 27
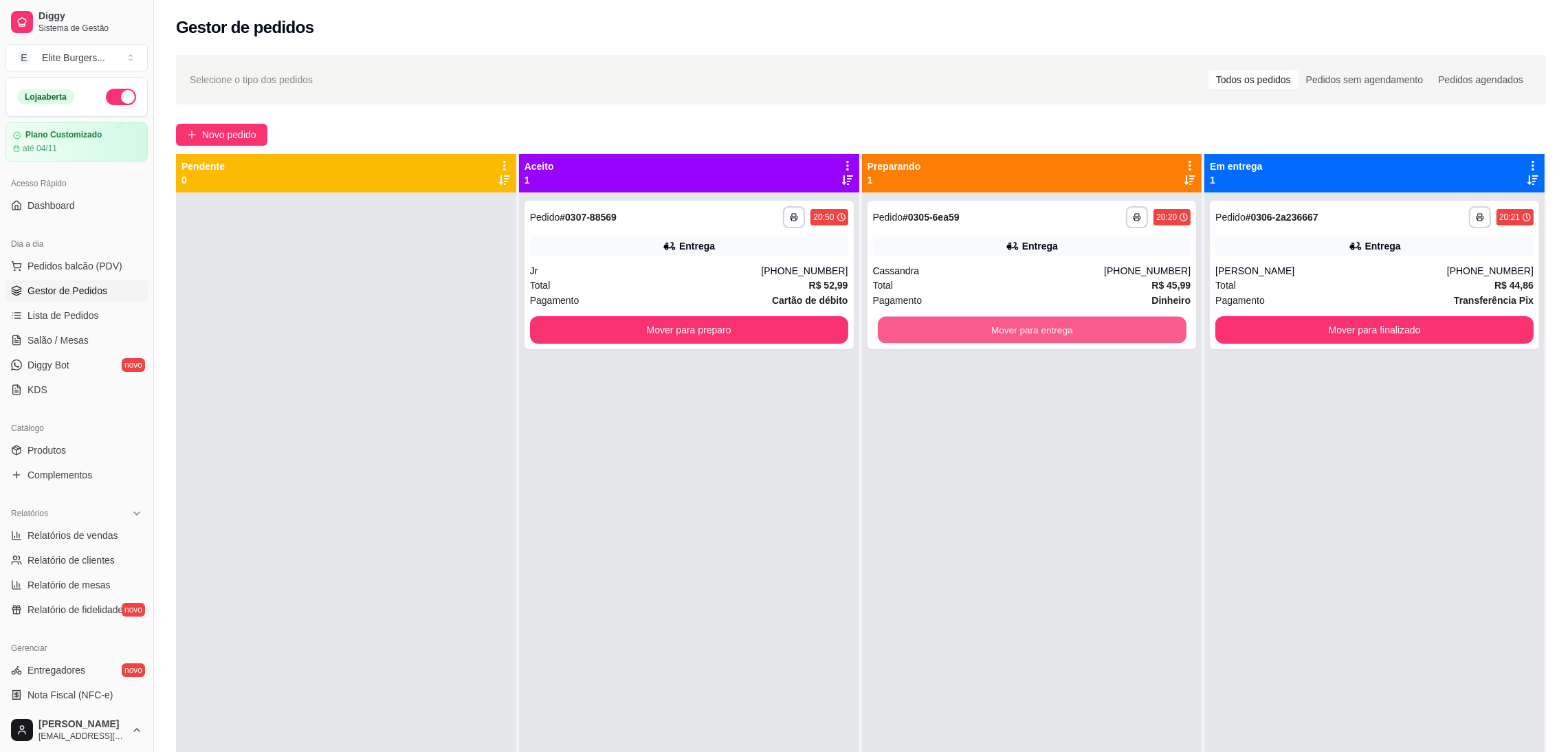
click at [1123, 330] on button "Mover para entrega" at bounding box center [1032, 330] width 309 height 27
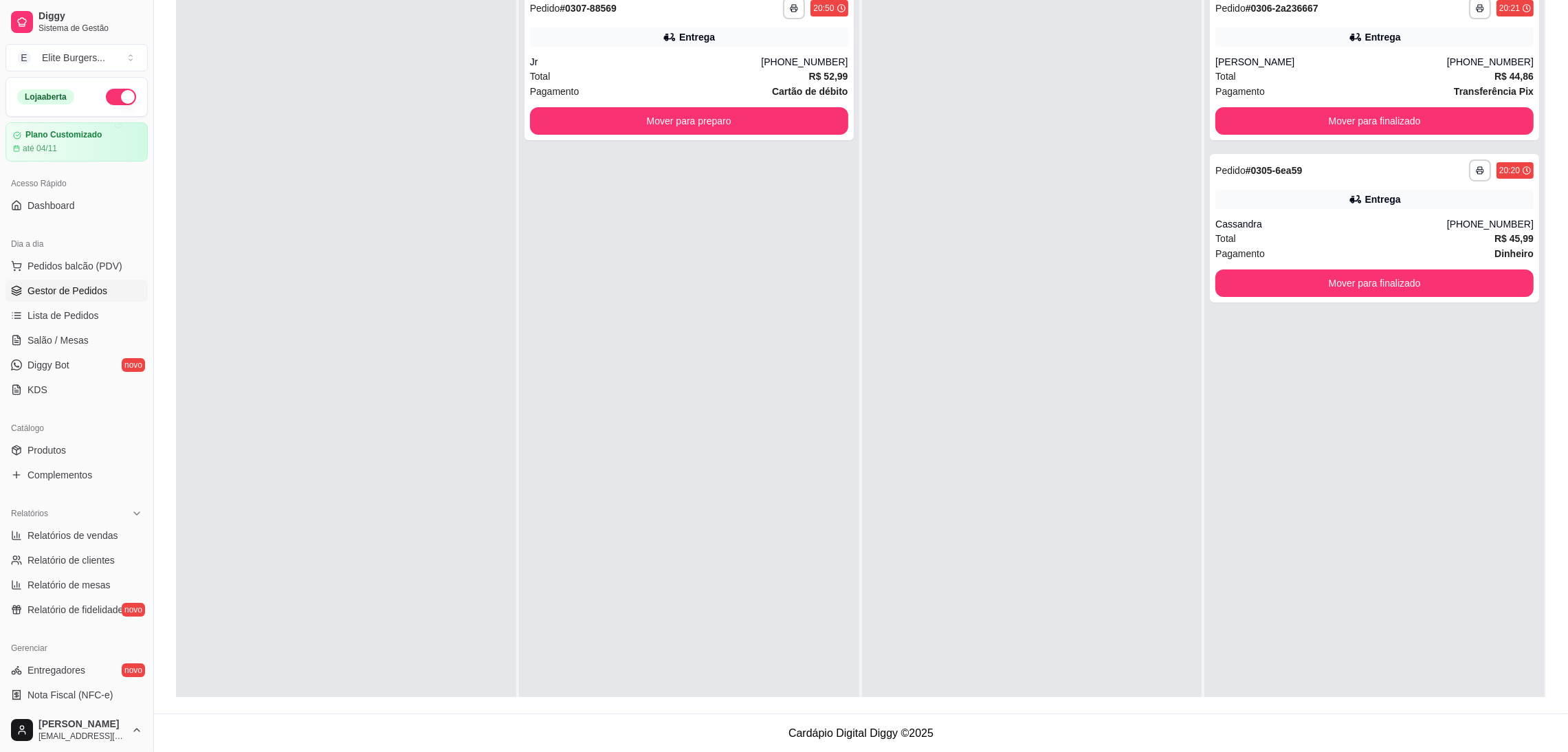
scroll to position [0, 0]
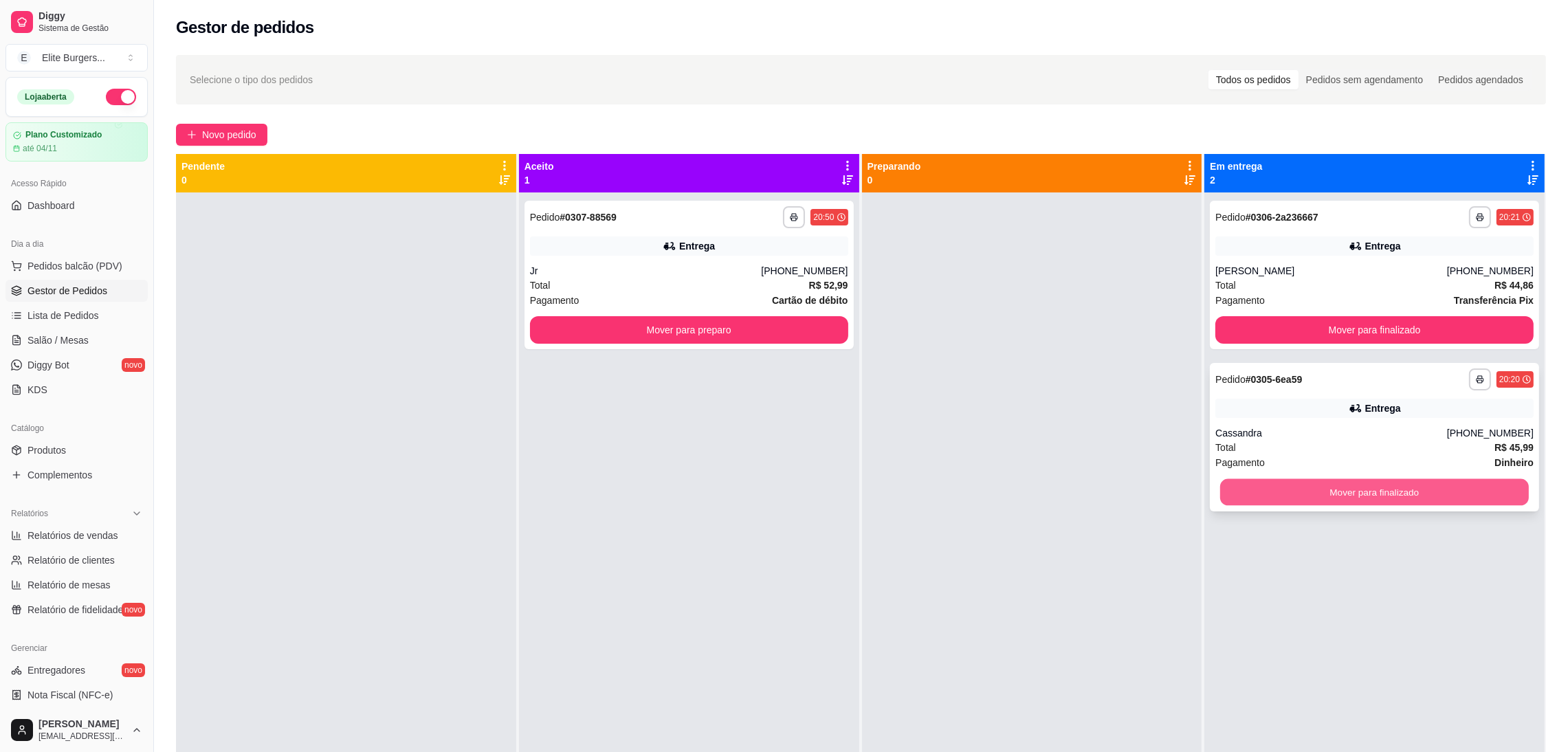
click at [1330, 495] on button "Mover para finalizado" at bounding box center [1375, 492] width 309 height 27
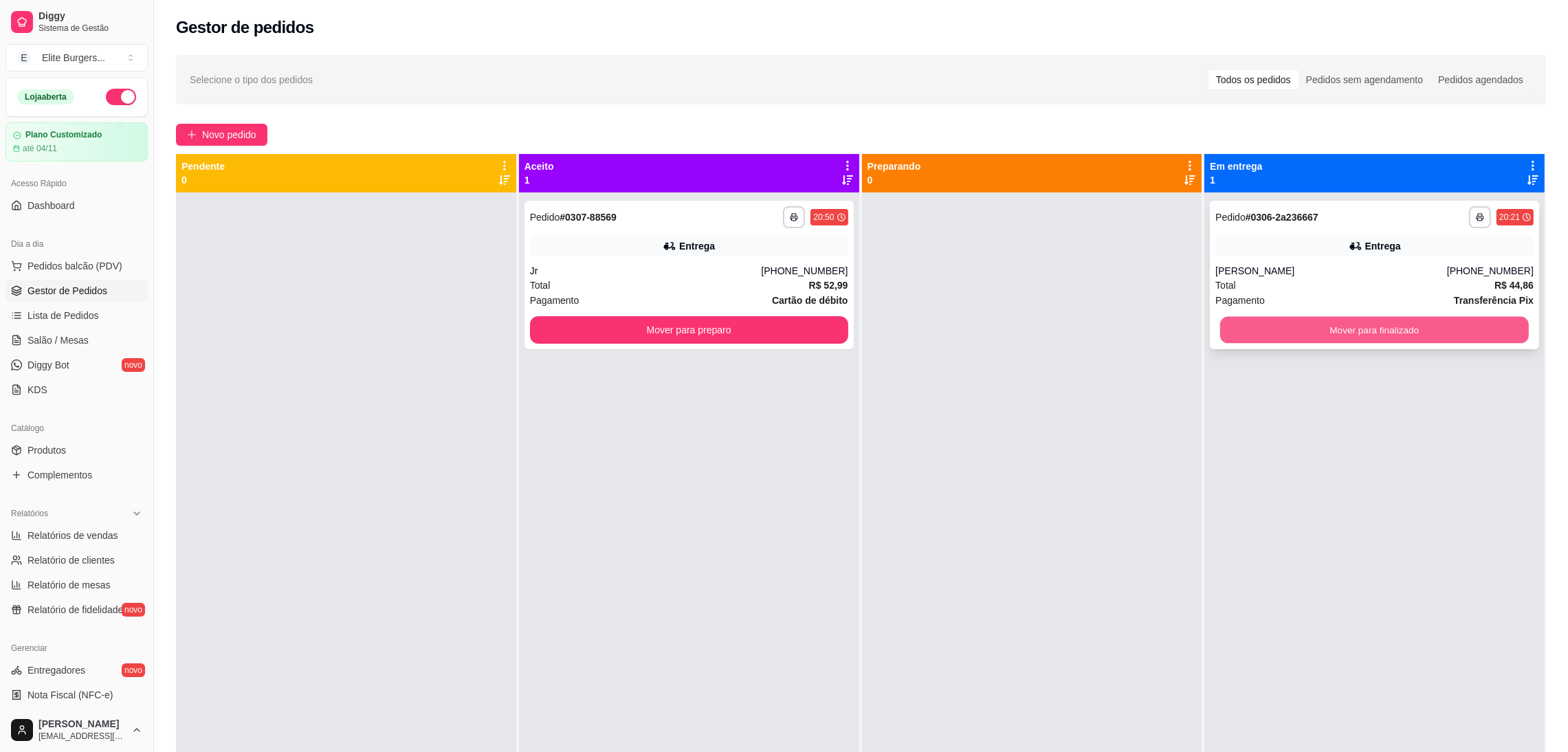
click at [1474, 332] on button "Mover para finalizado" at bounding box center [1375, 330] width 309 height 27
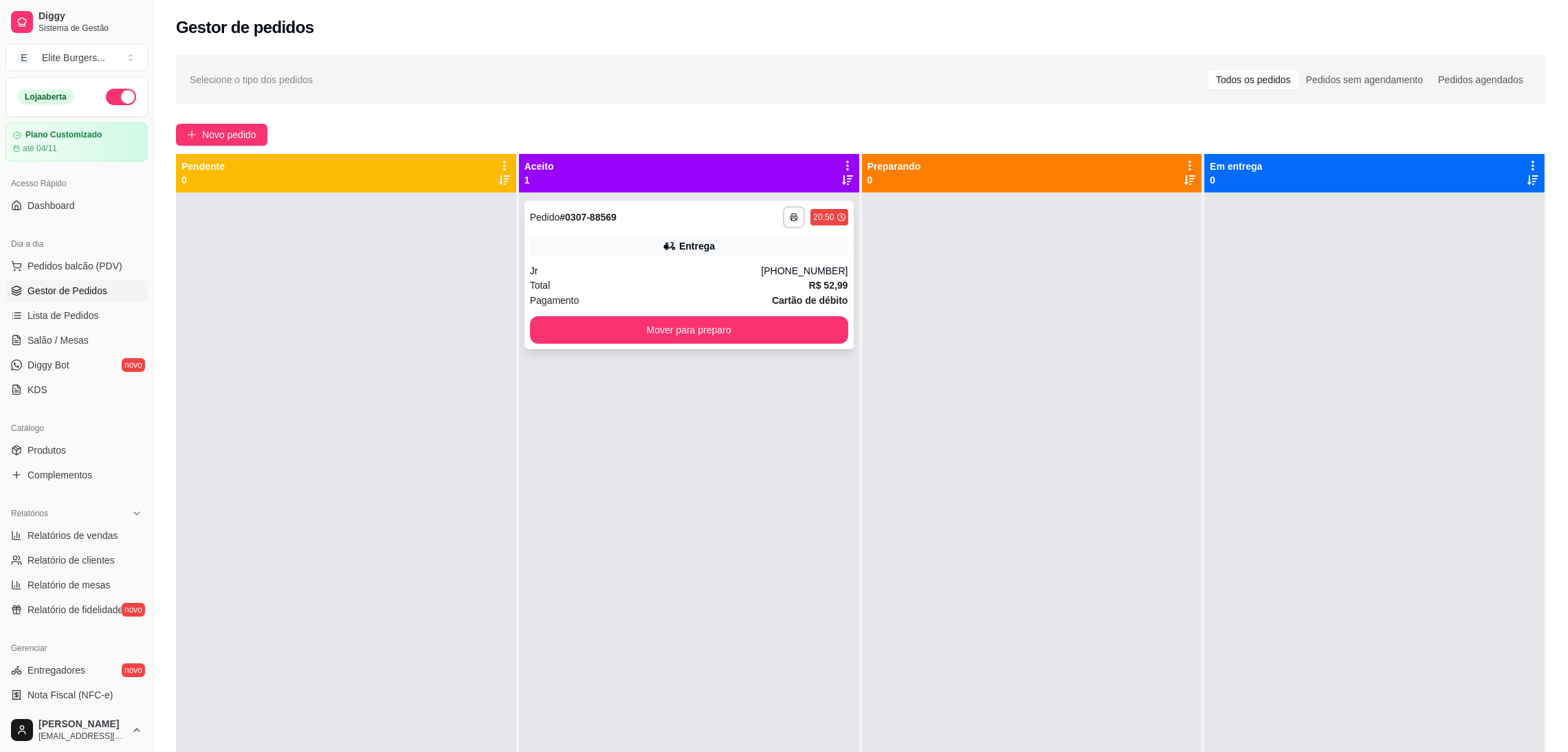
click at [715, 282] on div "Total R$ 52,99" at bounding box center [689, 285] width 318 height 15
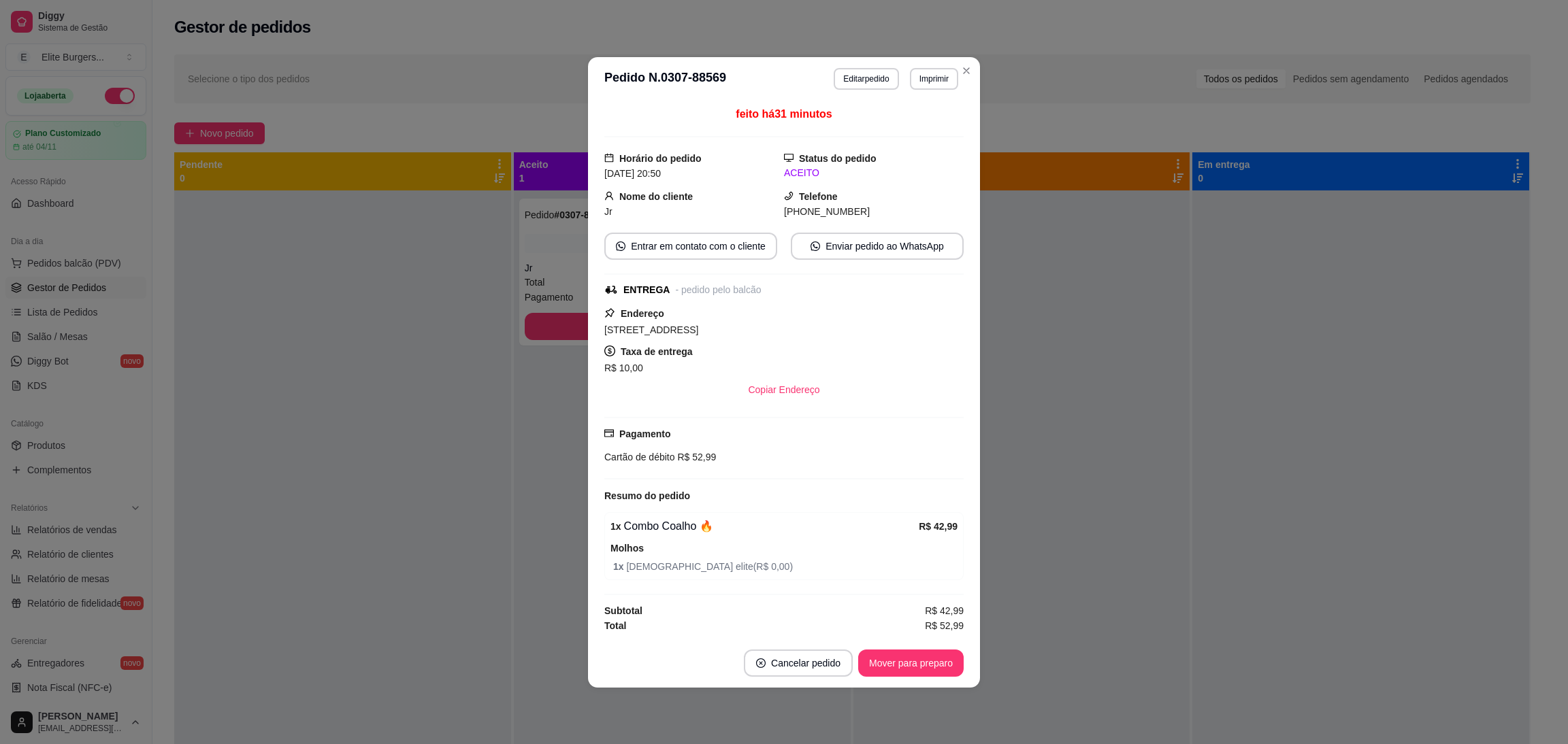
click at [659, 523] on div "1 x Combo Coalho 🔥" at bounding box center [764, 526] width 308 height 17
